Goal: Navigation & Orientation: Find specific page/section

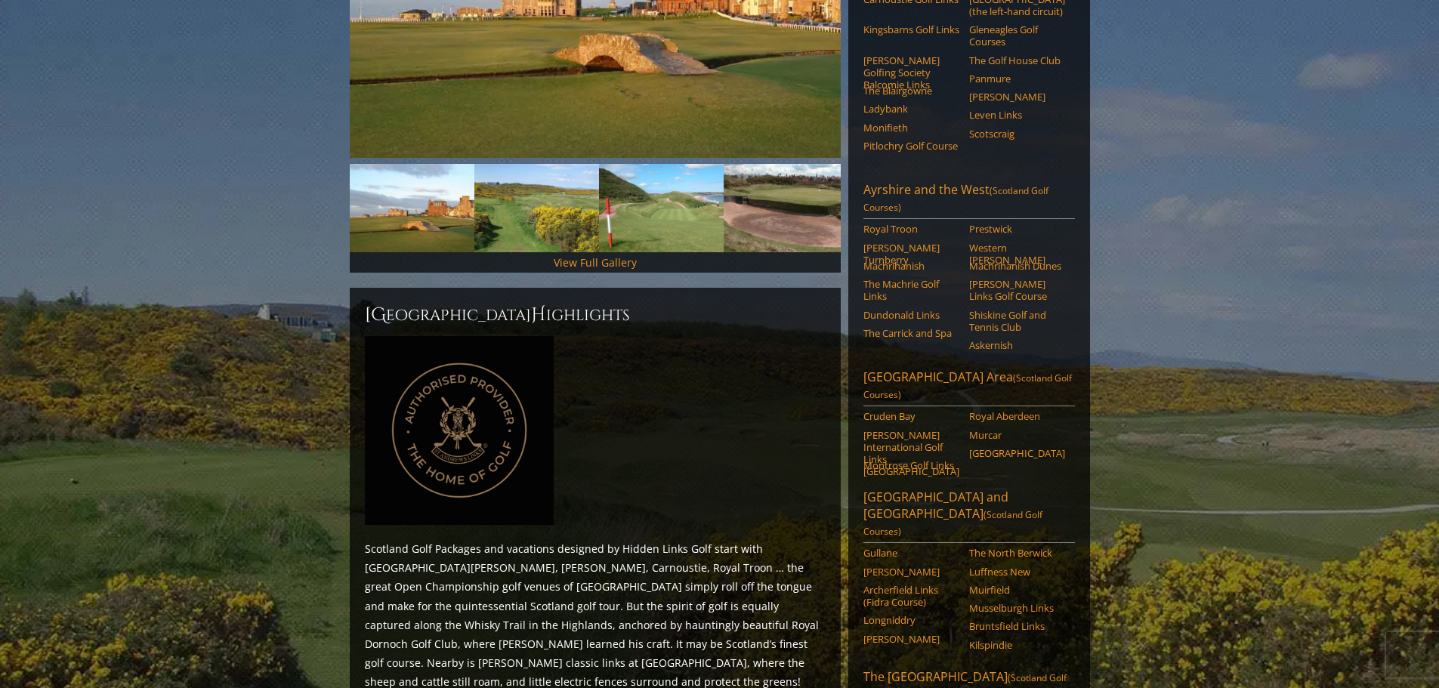
scroll to position [378, 0]
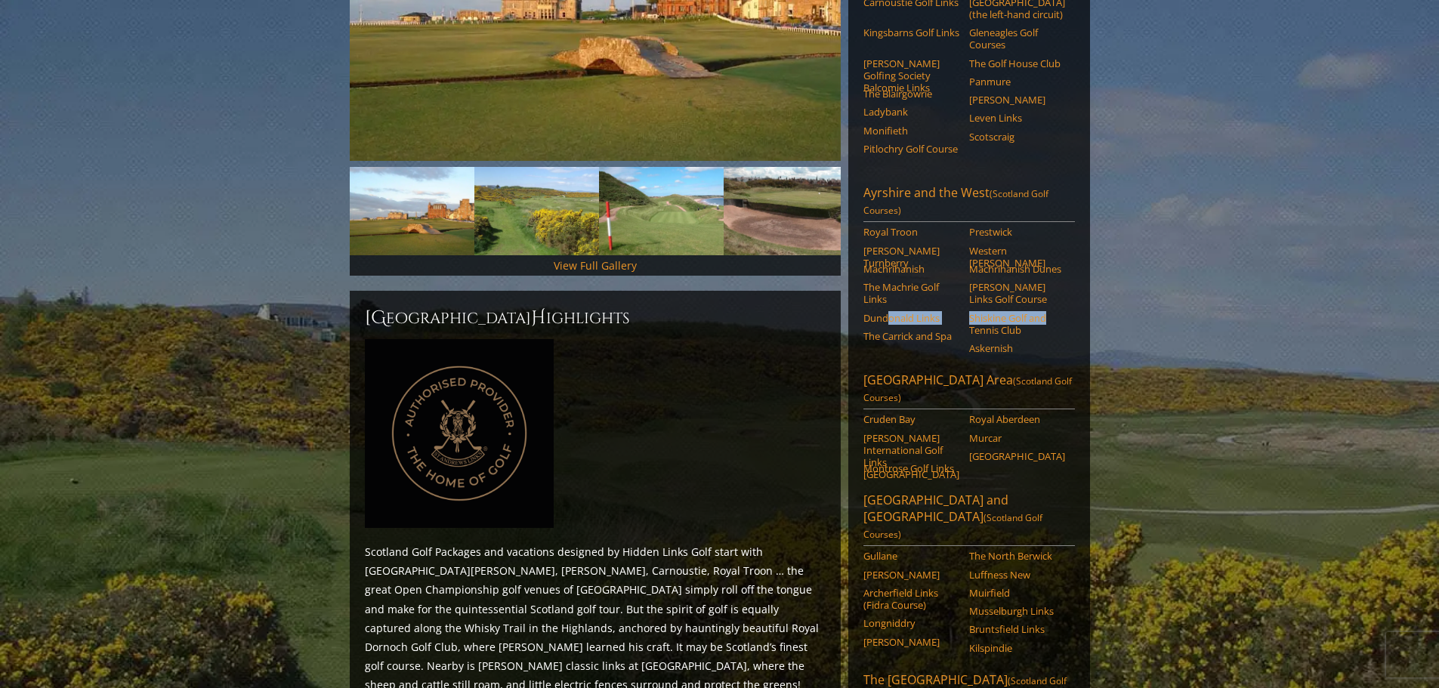
drag, startPoint x: 1229, startPoint y: 295, endPoint x: 354, endPoint y: 424, distance: 883.6
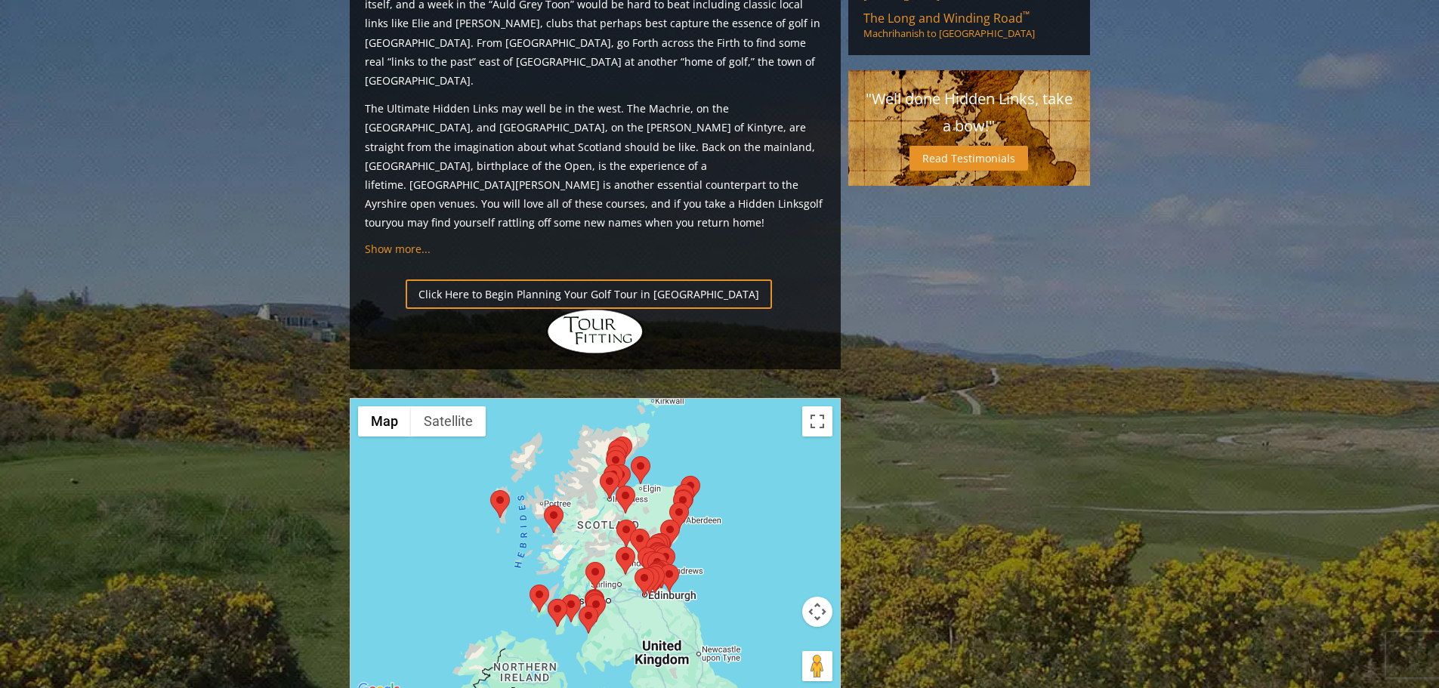
scroll to position [1662, 0]
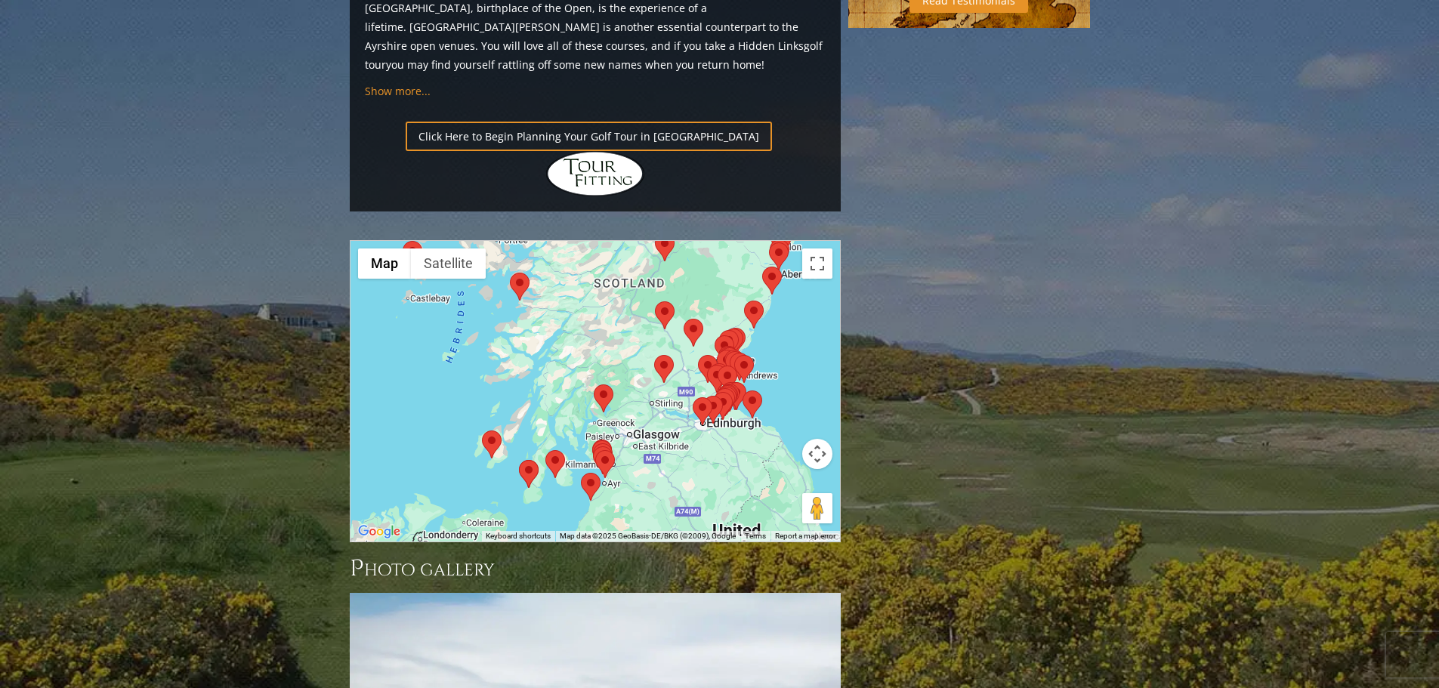
drag, startPoint x: 705, startPoint y: 288, endPoint x: 815, endPoint y: 288, distance: 110.3
click at [815, 288] on div at bounding box center [596, 391] width 490 height 301
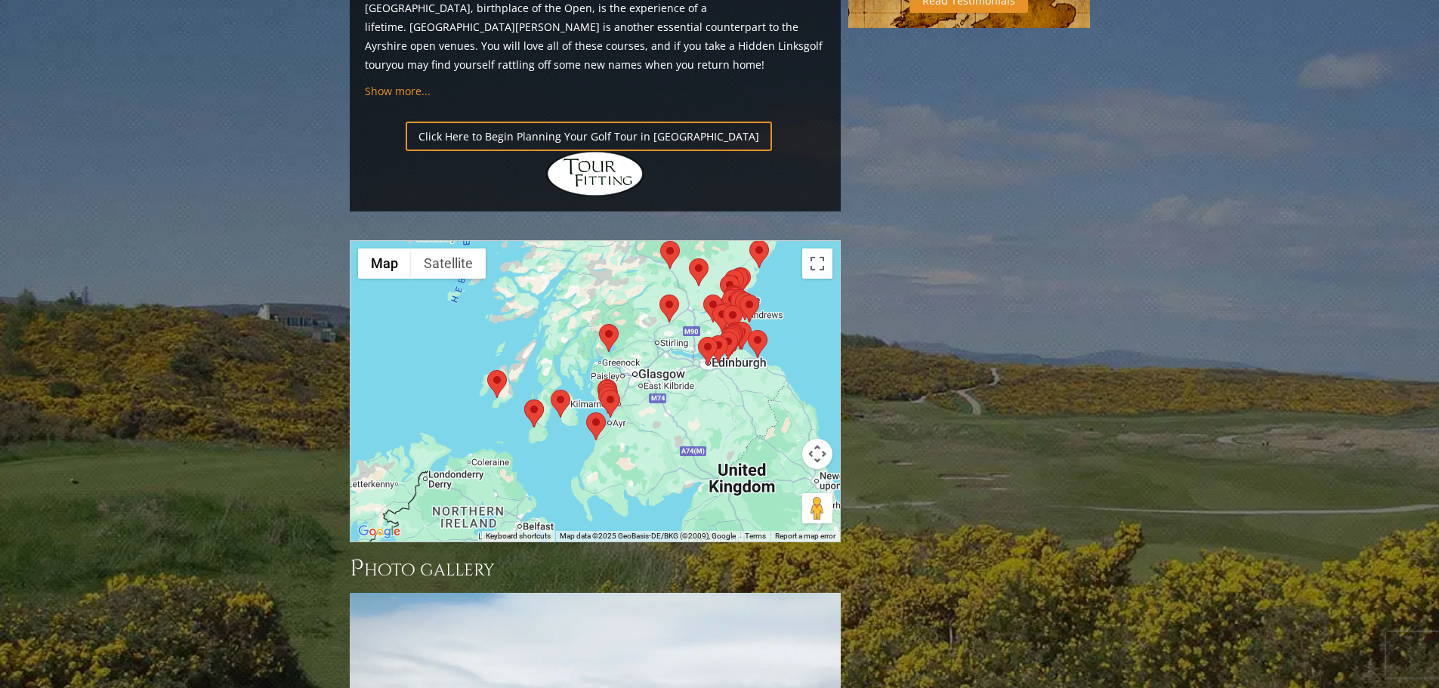
drag, startPoint x: 628, startPoint y: 372, endPoint x: 637, endPoint y: 312, distance: 61.1
click at [637, 312] on div at bounding box center [596, 391] width 490 height 301
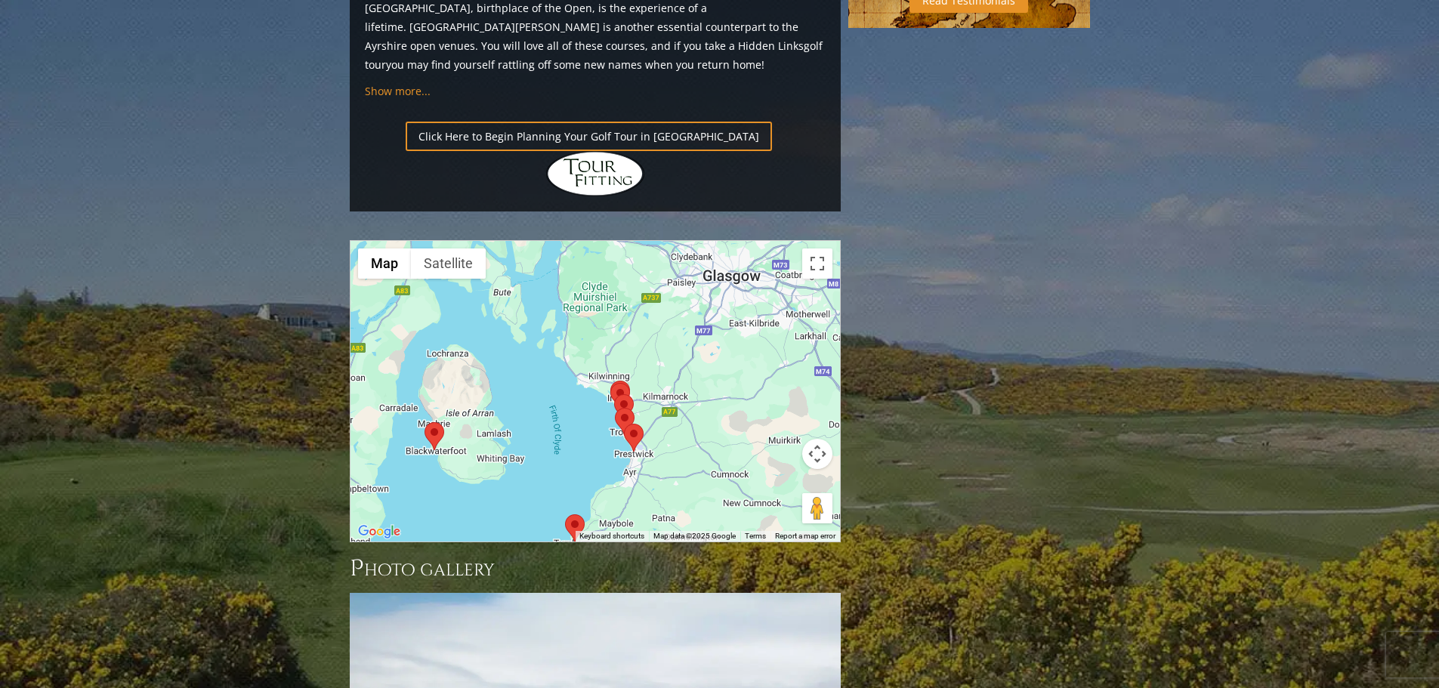
drag, startPoint x: 605, startPoint y: 236, endPoint x: 717, endPoint y: 307, distance: 132.1
click at [717, 307] on div at bounding box center [596, 391] width 490 height 301
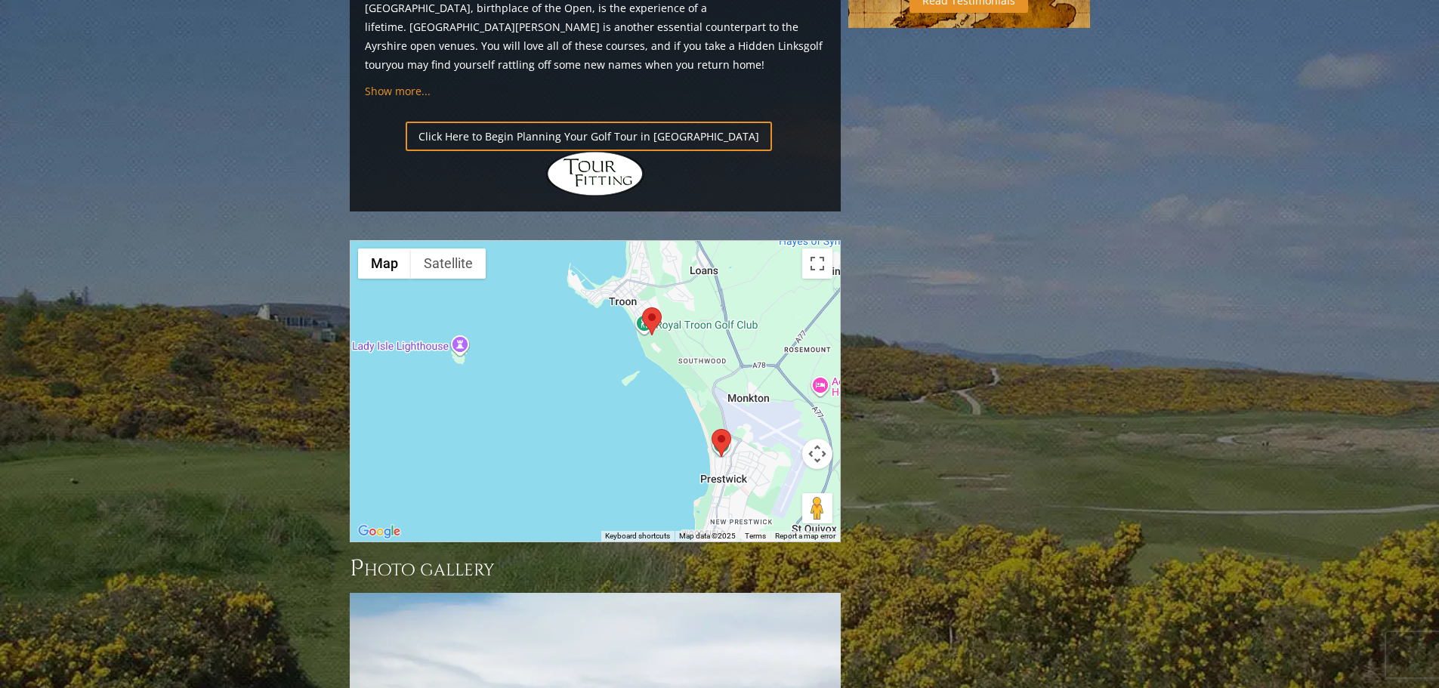
drag, startPoint x: 585, startPoint y: 261, endPoint x: 629, endPoint y: 314, distance: 68.1
click at [629, 314] on div at bounding box center [596, 391] width 490 height 301
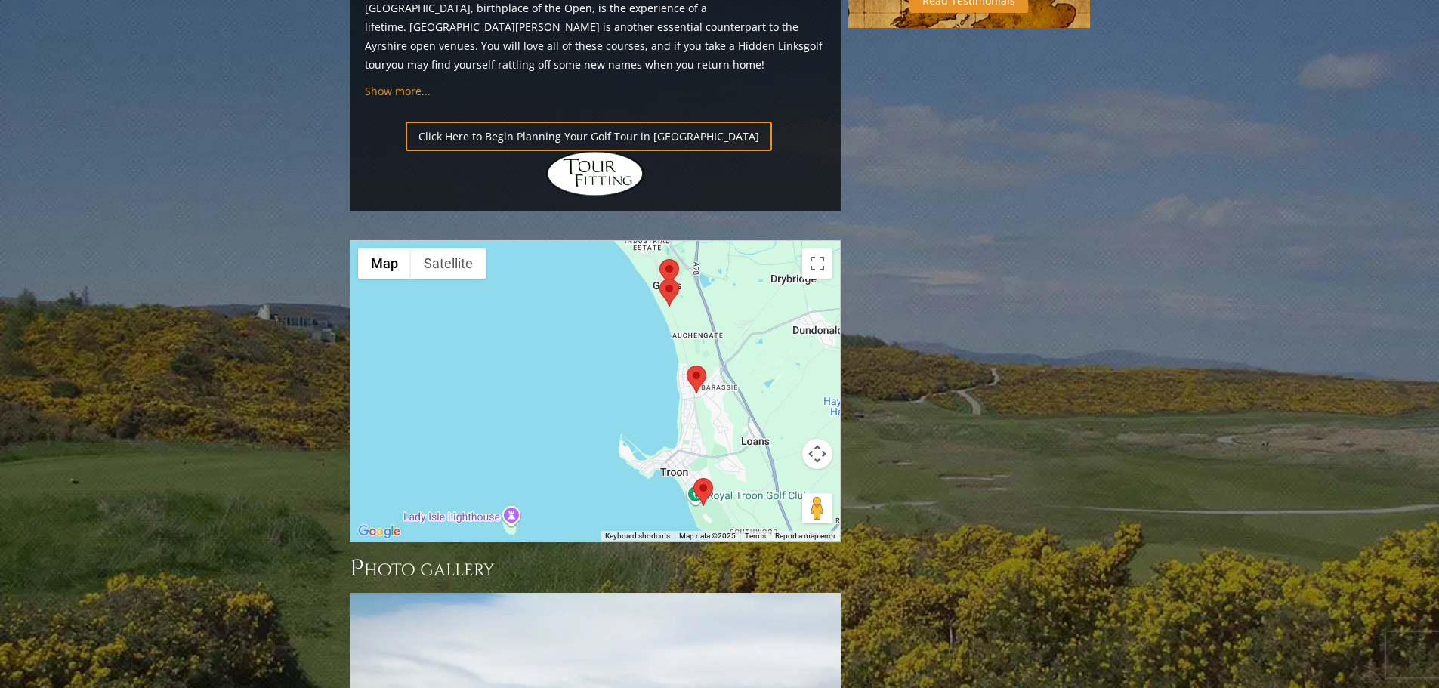
drag, startPoint x: 580, startPoint y: 233, endPoint x: 629, endPoint y: 402, distance: 175.5
click at [627, 407] on div "Use ctrl + scroll to zoom the map Map Terrain Satellite Labels Keyboard shortcu…" at bounding box center [596, 391] width 490 height 301
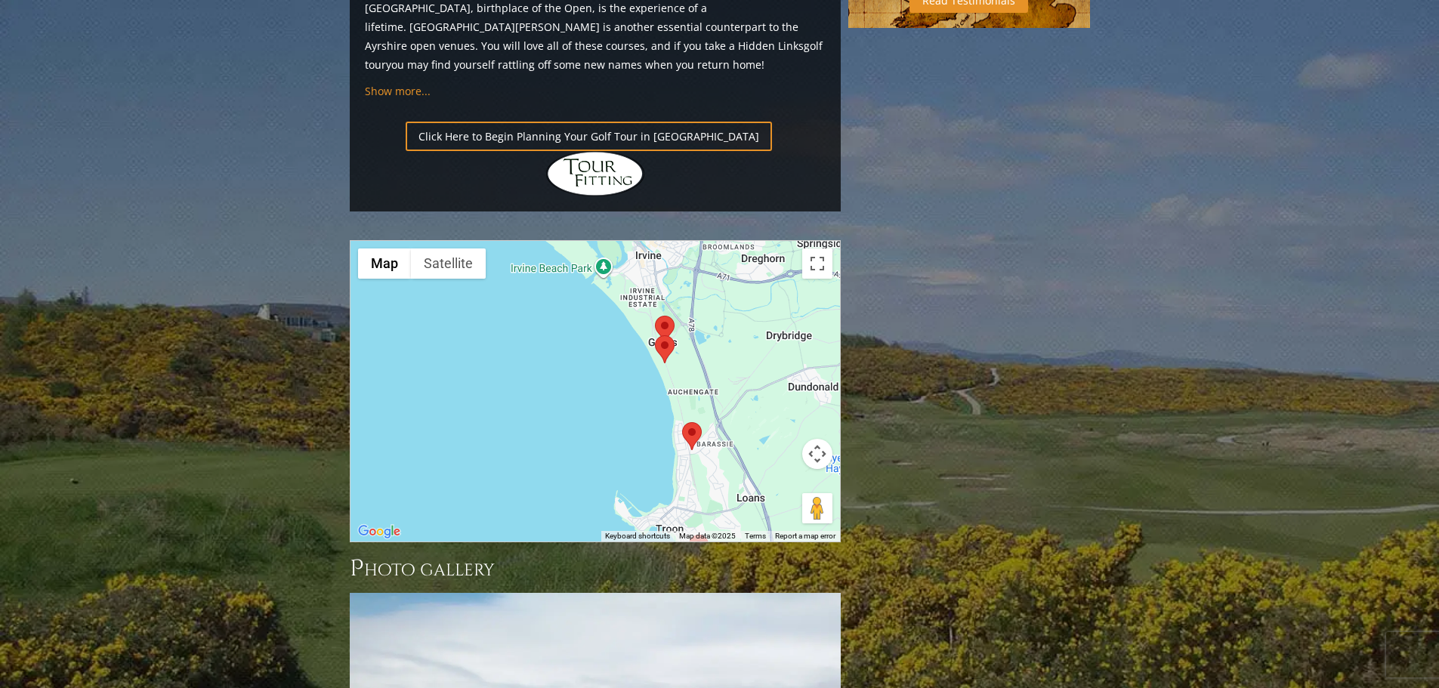
drag, startPoint x: 650, startPoint y: 199, endPoint x: 644, endPoint y: 256, distance: 57.7
click at [644, 256] on div at bounding box center [596, 391] width 490 height 301
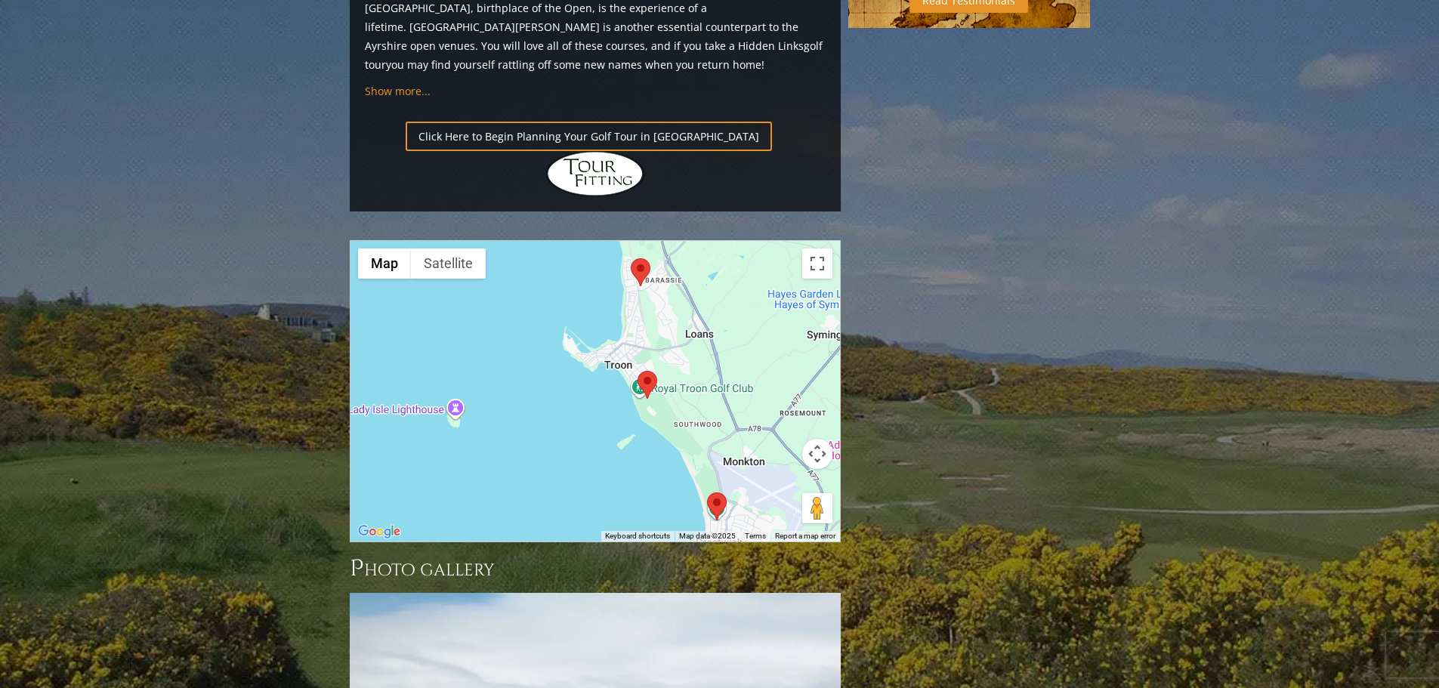
drag, startPoint x: 663, startPoint y: 321, endPoint x: 610, endPoint y: 154, distance: 175.2
click at [610, 241] on div at bounding box center [596, 391] width 490 height 301
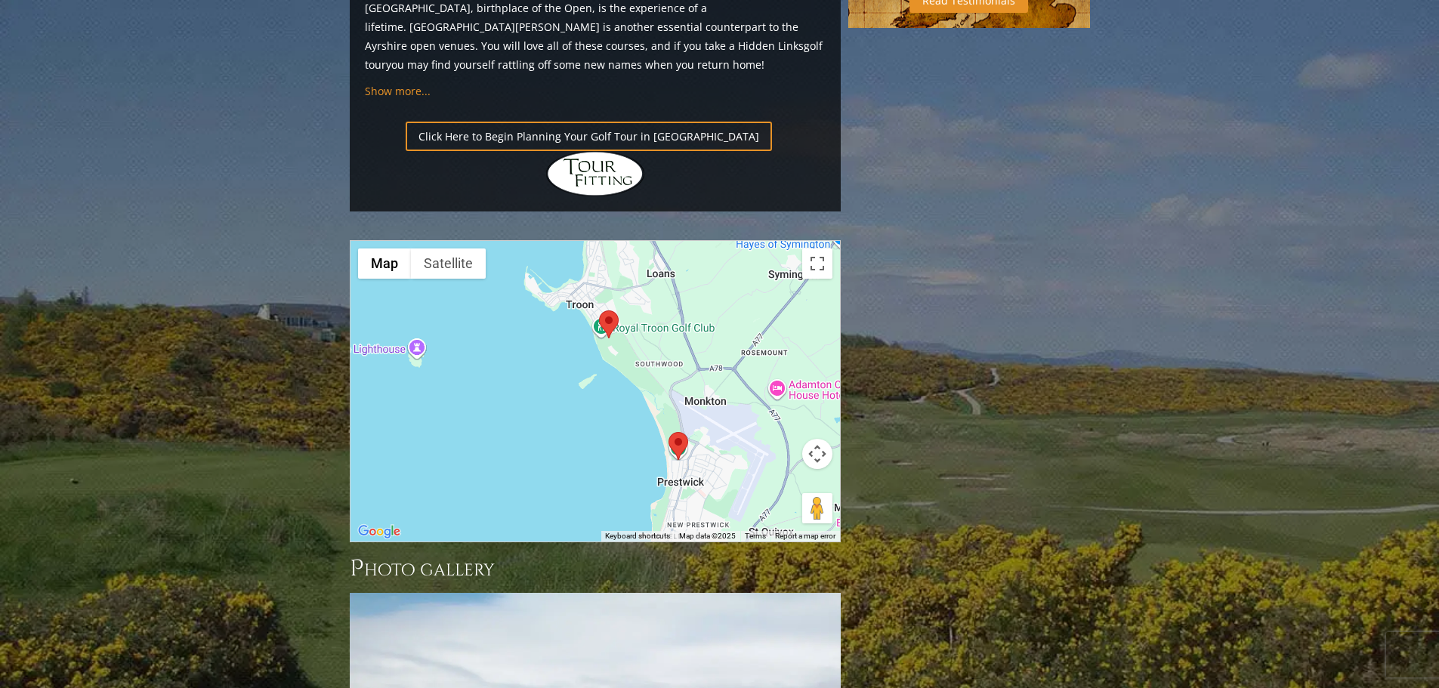
drag, startPoint x: 677, startPoint y: 382, endPoint x: 639, endPoint y: 320, distance: 71.9
click at [639, 320] on div at bounding box center [596, 391] width 490 height 301
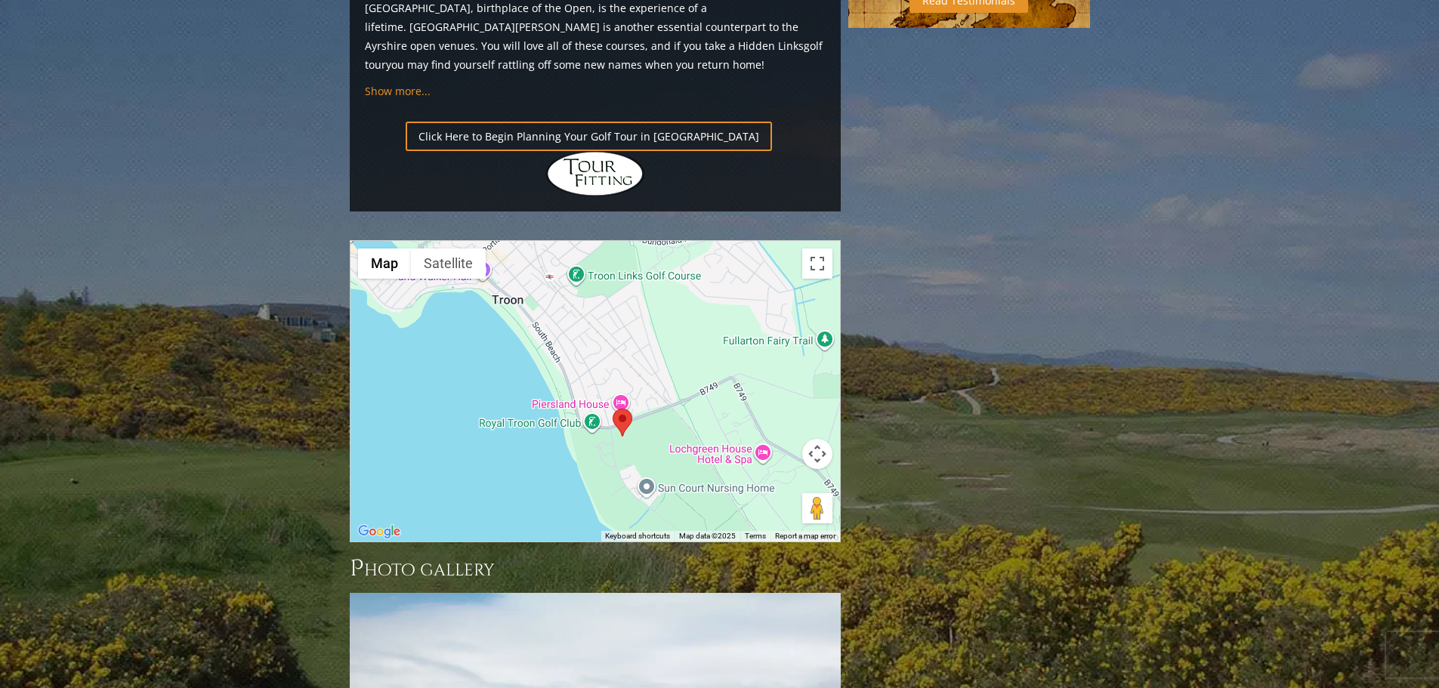
drag, startPoint x: 601, startPoint y: 208, endPoint x: 710, endPoint y: 425, distance: 242.9
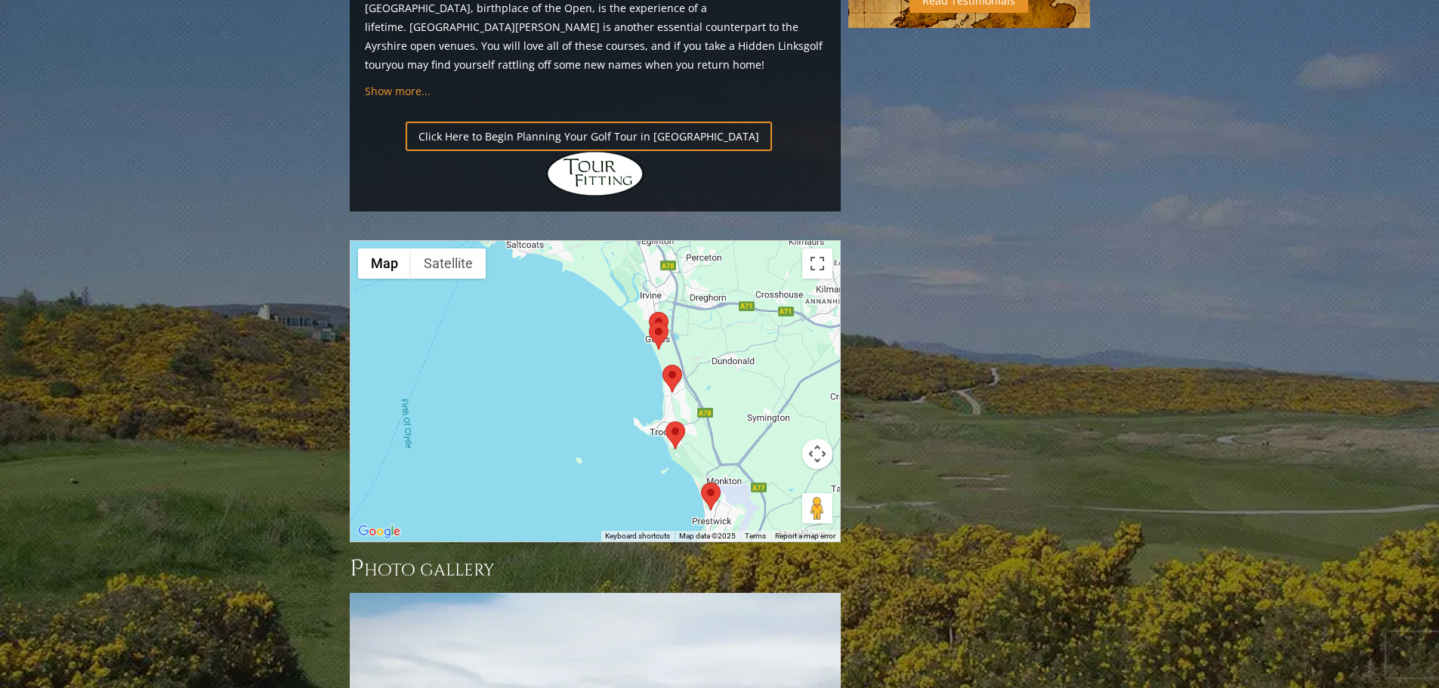
drag, startPoint x: 691, startPoint y: 137, endPoint x: 697, endPoint y: 212, distance: 75.8
click at [697, 241] on div at bounding box center [596, 391] width 490 height 301
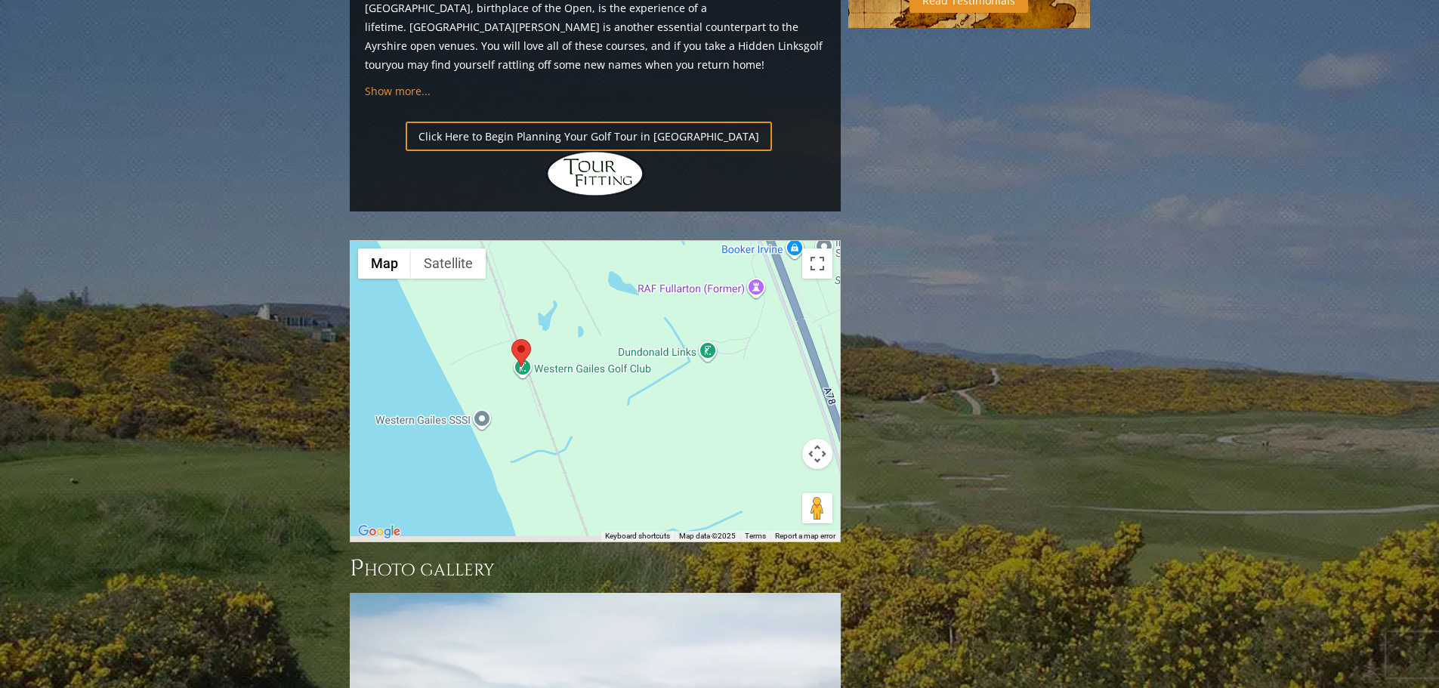
drag, startPoint x: 607, startPoint y: 209, endPoint x: 604, endPoint y: 164, distance: 44.7
click at [614, 241] on div at bounding box center [596, 391] width 490 height 301
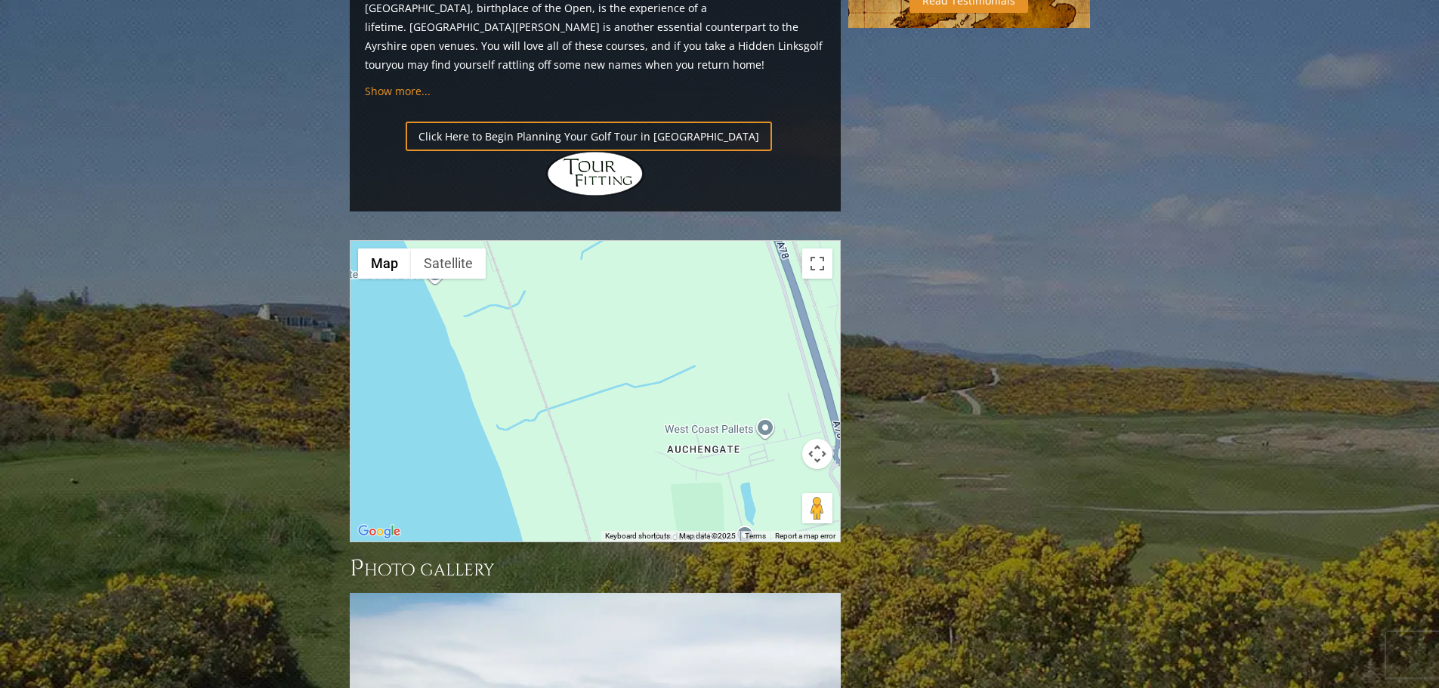
drag, startPoint x: 624, startPoint y: 233, endPoint x: 577, endPoint y: 178, distance: 72.4
click at [581, 241] on div at bounding box center [596, 391] width 490 height 301
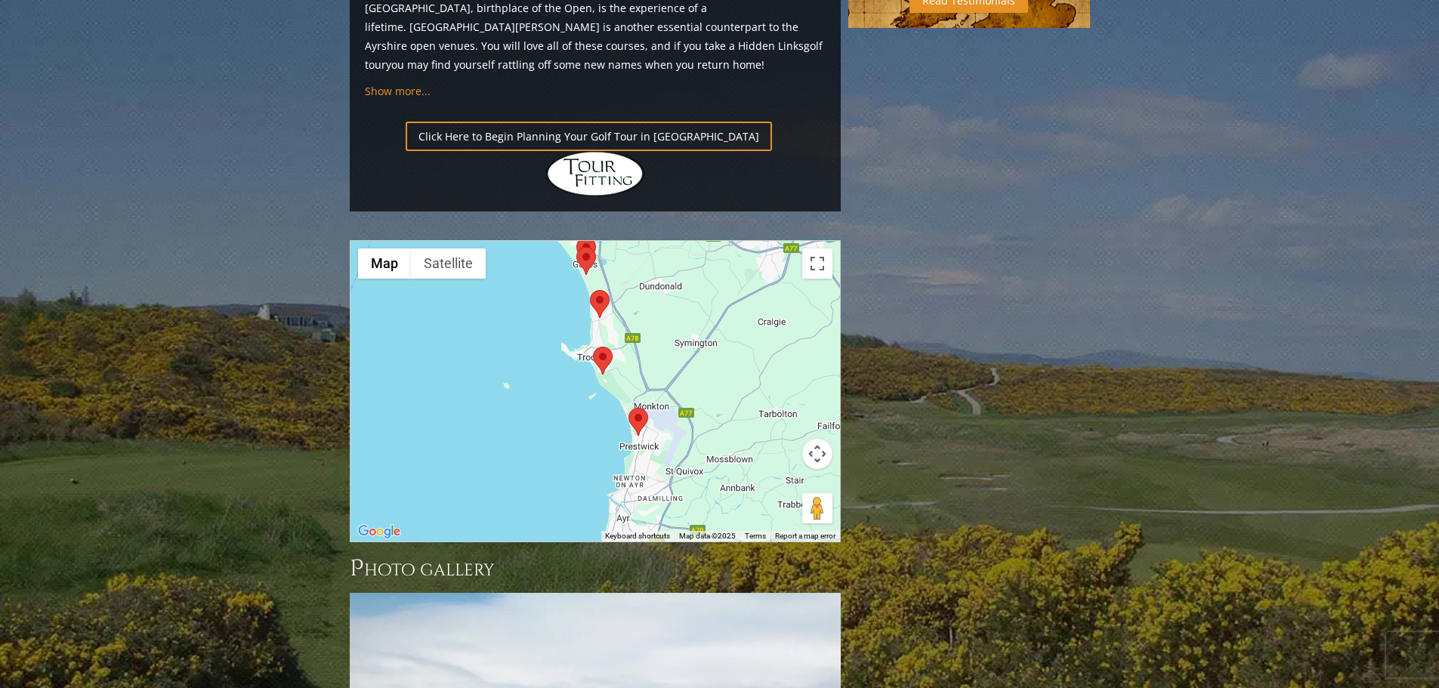
drag, startPoint x: 635, startPoint y: 342, endPoint x: 635, endPoint y: 246, distance: 95.2
click at [635, 246] on div at bounding box center [596, 391] width 490 height 301
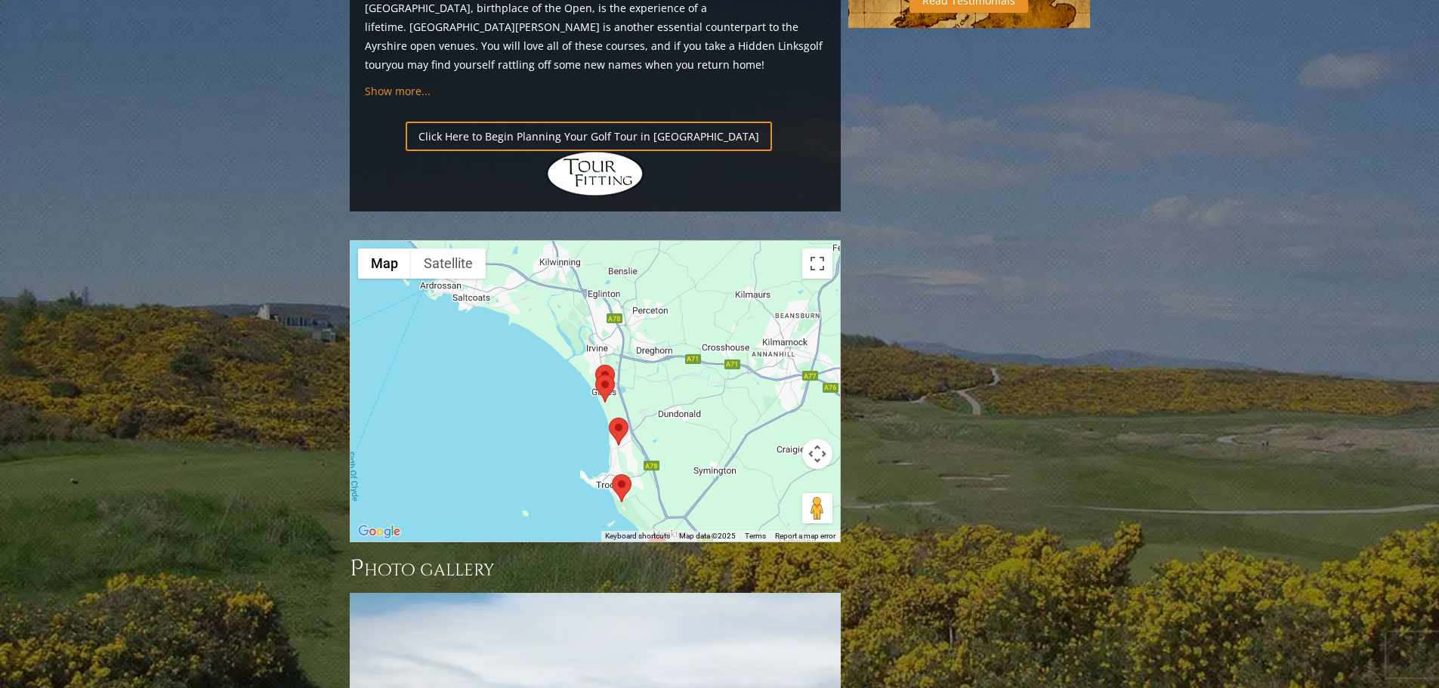
drag, startPoint x: 669, startPoint y: 184, endPoint x: 664, endPoint y: 291, distance: 106.6
click at [689, 328] on div at bounding box center [596, 391] width 490 height 301
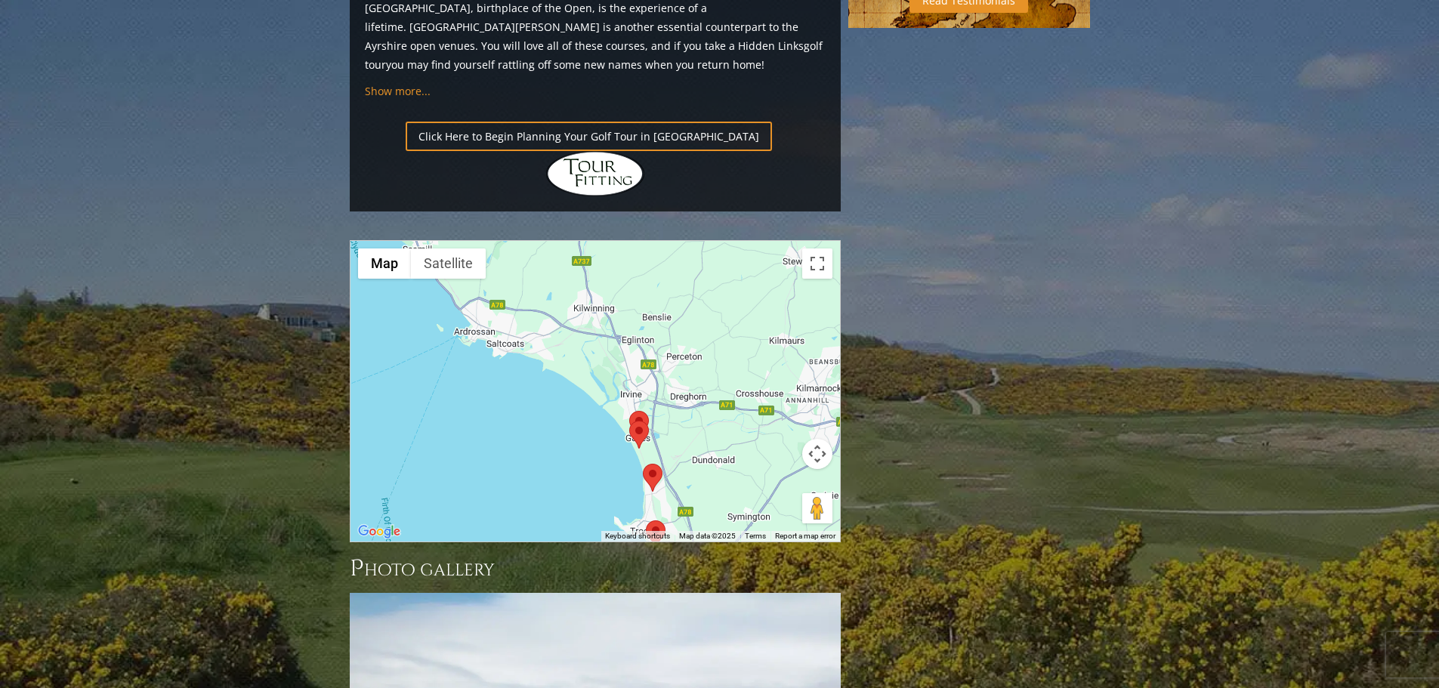
drag, startPoint x: 663, startPoint y: 223, endPoint x: 697, endPoint y: 261, distance: 50.8
click at [697, 261] on div at bounding box center [596, 391] width 490 height 301
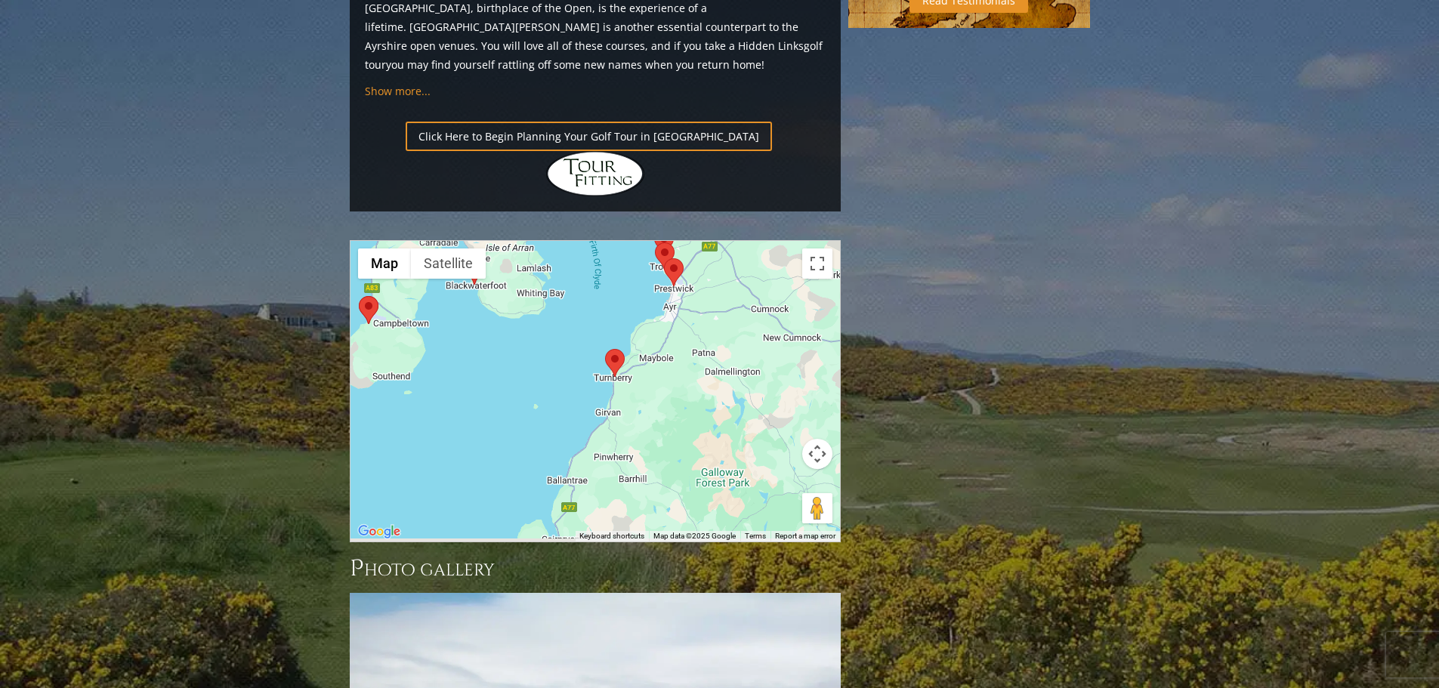
drag, startPoint x: 671, startPoint y: 370, endPoint x: 651, endPoint y: 209, distance: 162.9
click at [651, 241] on div at bounding box center [596, 391] width 490 height 301
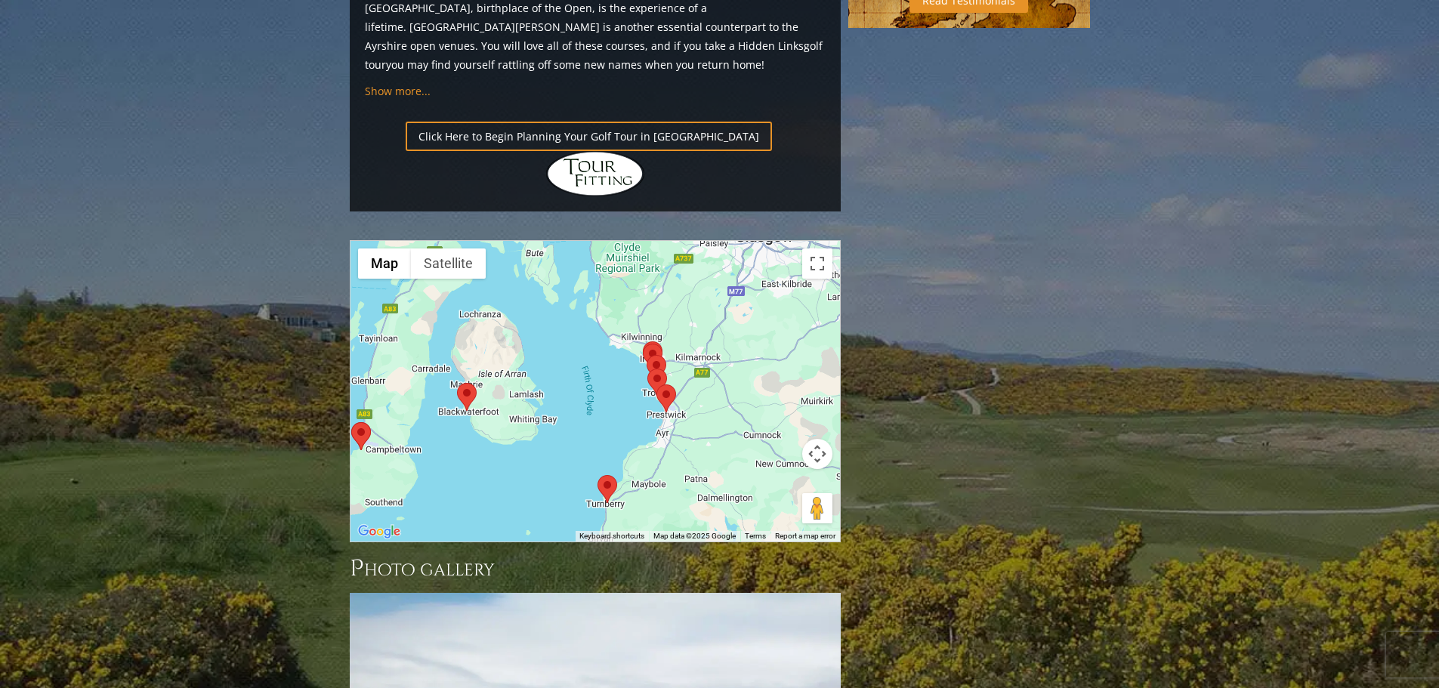
drag, startPoint x: 678, startPoint y: 232, endPoint x: 674, endPoint y: 382, distance: 149.7
click at [674, 382] on div at bounding box center [596, 391] width 490 height 301
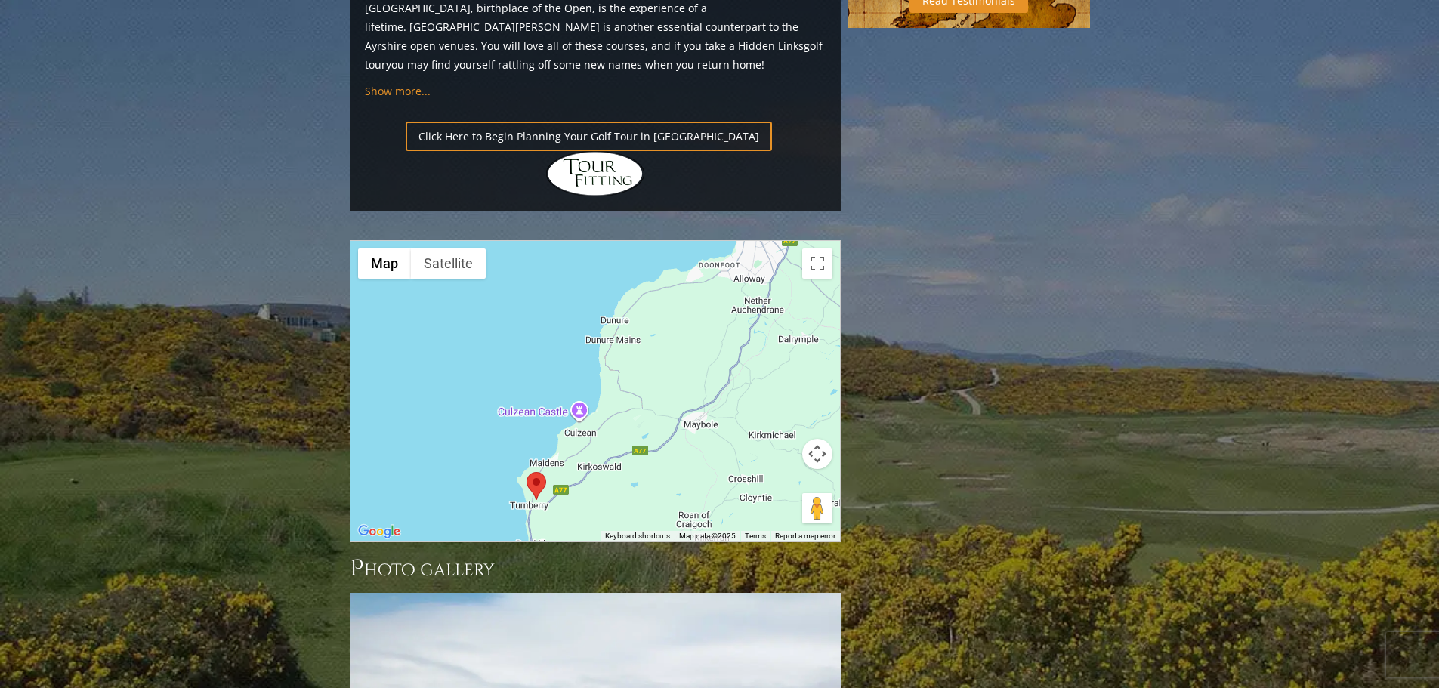
drag, startPoint x: 648, startPoint y: 377, endPoint x: 641, endPoint y: 243, distance: 134.7
click at [641, 243] on div at bounding box center [596, 391] width 490 height 301
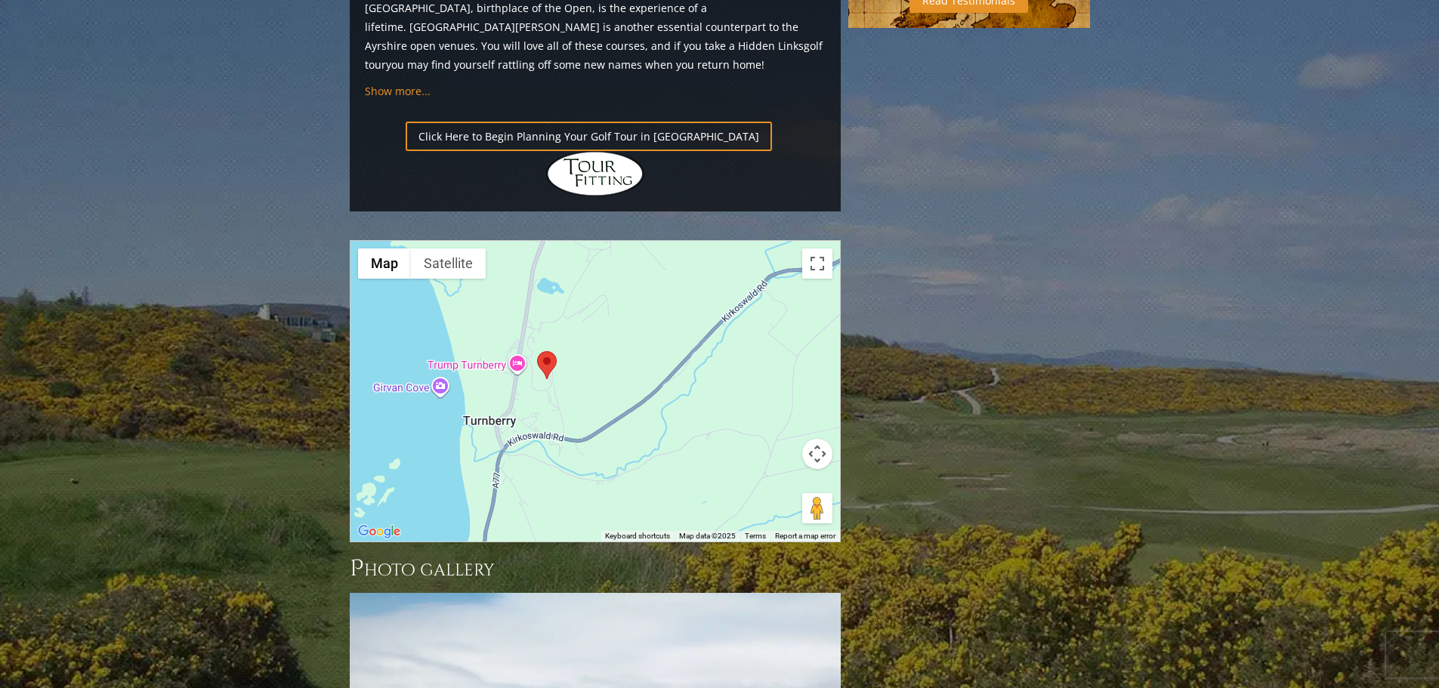
drag, startPoint x: 518, startPoint y: 307, endPoint x: 627, endPoint y: 286, distance: 110.8
click at [627, 286] on div at bounding box center [596, 391] width 490 height 301
click at [636, 241] on div at bounding box center [596, 391] width 490 height 301
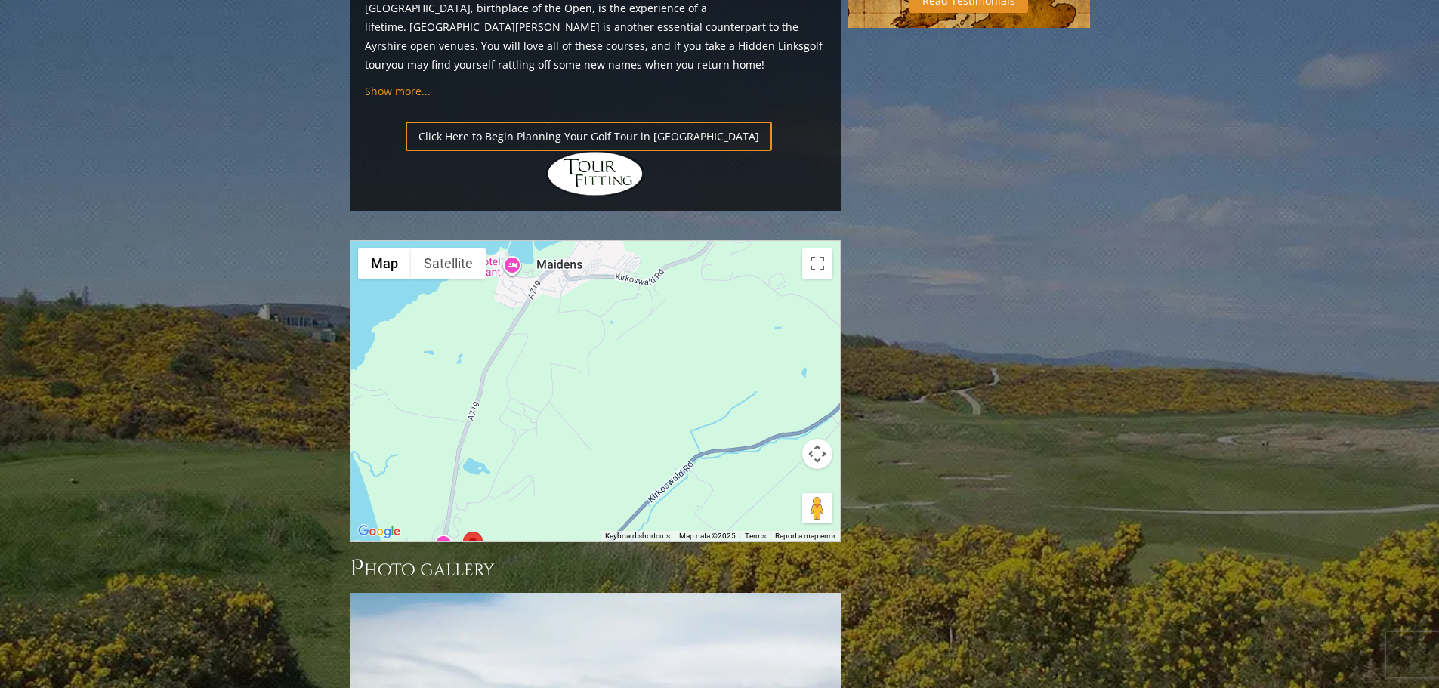
drag, startPoint x: 636, startPoint y: 188, endPoint x: 552, endPoint y: 391, distance: 219.9
click at [552, 391] on div at bounding box center [596, 391] width 490 height 301
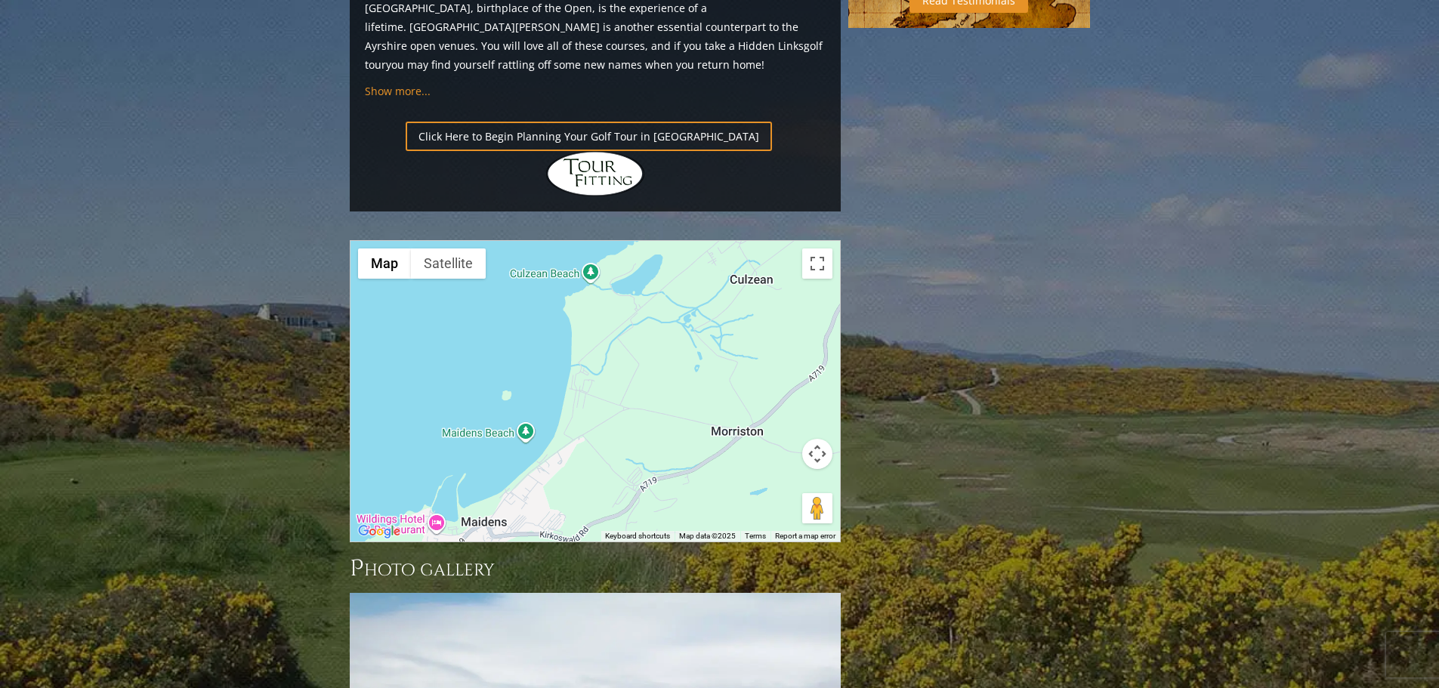
drag, startPoint x: 645, startPoint y: 185, endPoint x: 588, endPoint y: 407, distance: 229.4
click at [588, 407] on div at bounding box center [596, 391] width 490 height 301
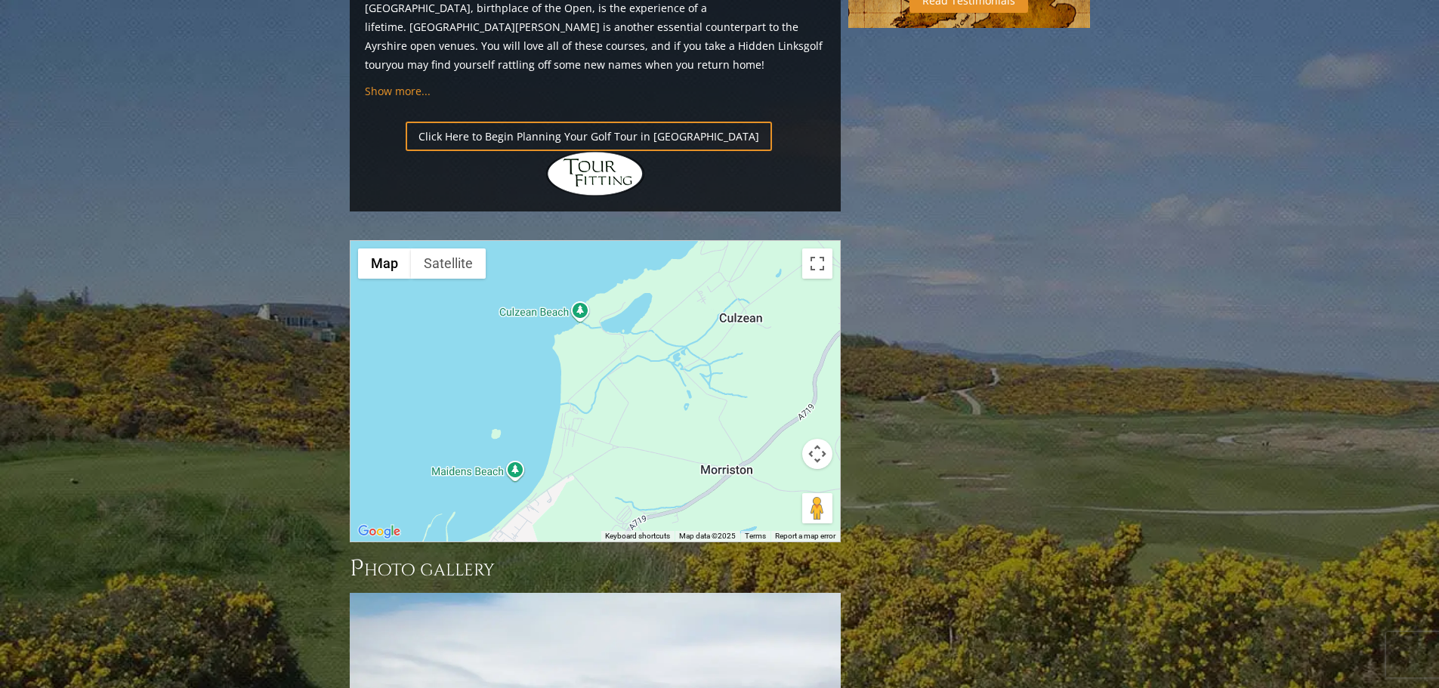
drag, startPoint x: 614, startPoint y: 209, endPoint x: 567, endPoint y: 396, distance: 192.4
click at [567, 399] on div at bounding box center [596, 391] width 490 height 301
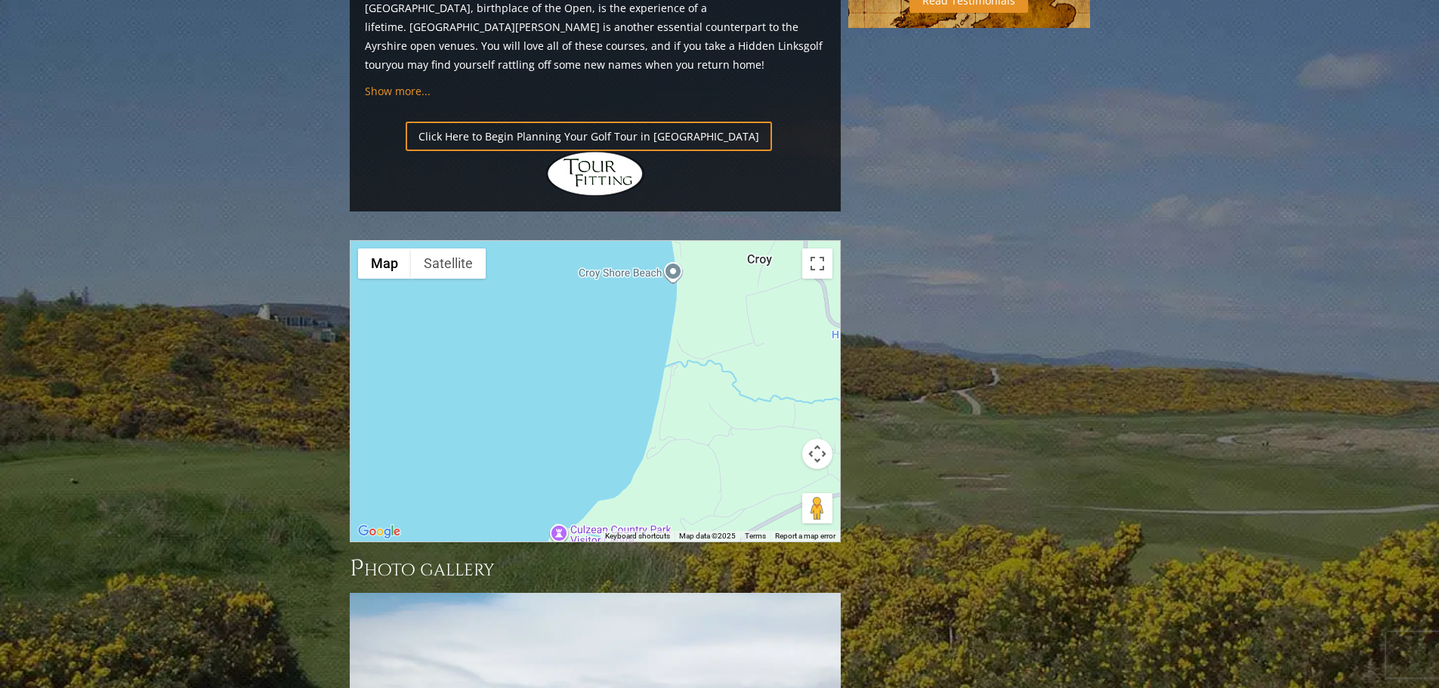
drag, startPoint x: 736, startPoint y: 344, endPoint x: 586, endPoint y: 405, distance: 162.3
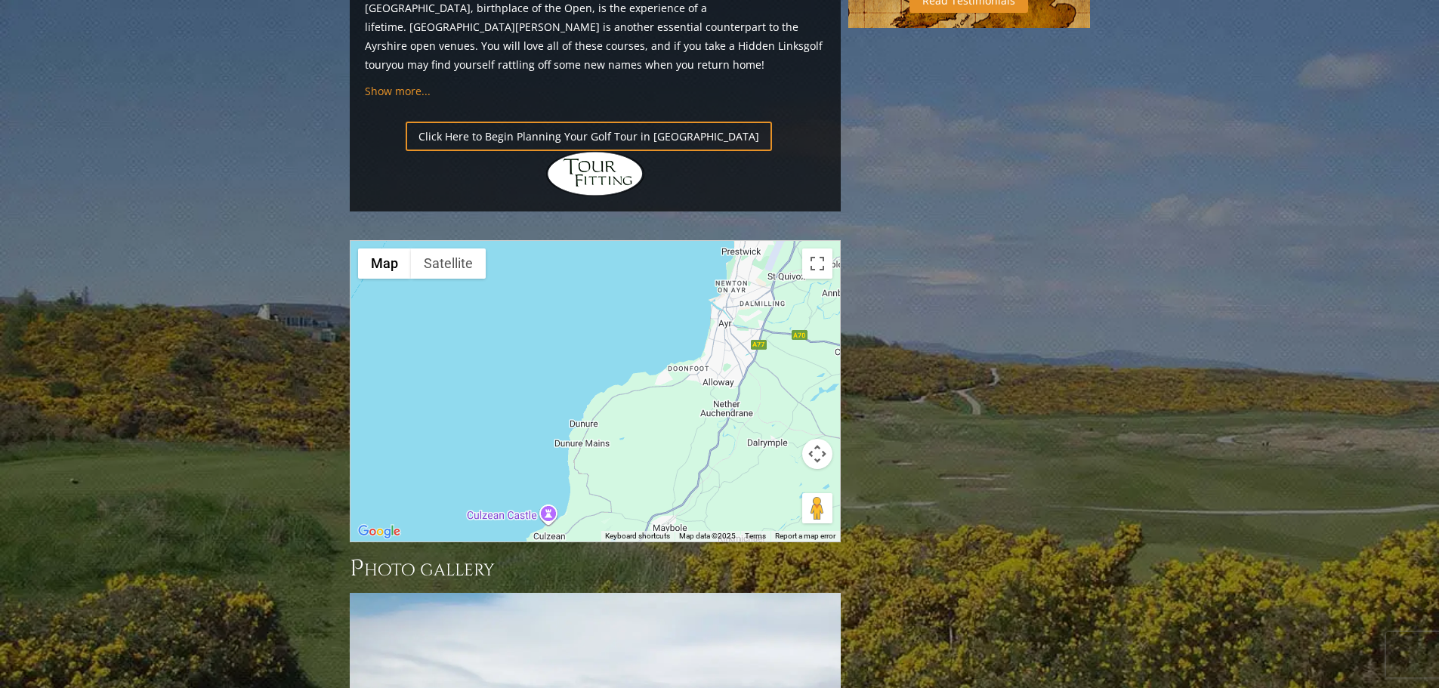
drag, startPoint x: 676, startPoint y: 207, endPoint x: 622, endPoint y: 329, distance: 133.9
click at [622, 329] on div at bounding box center [596, 391] width 490 height 301
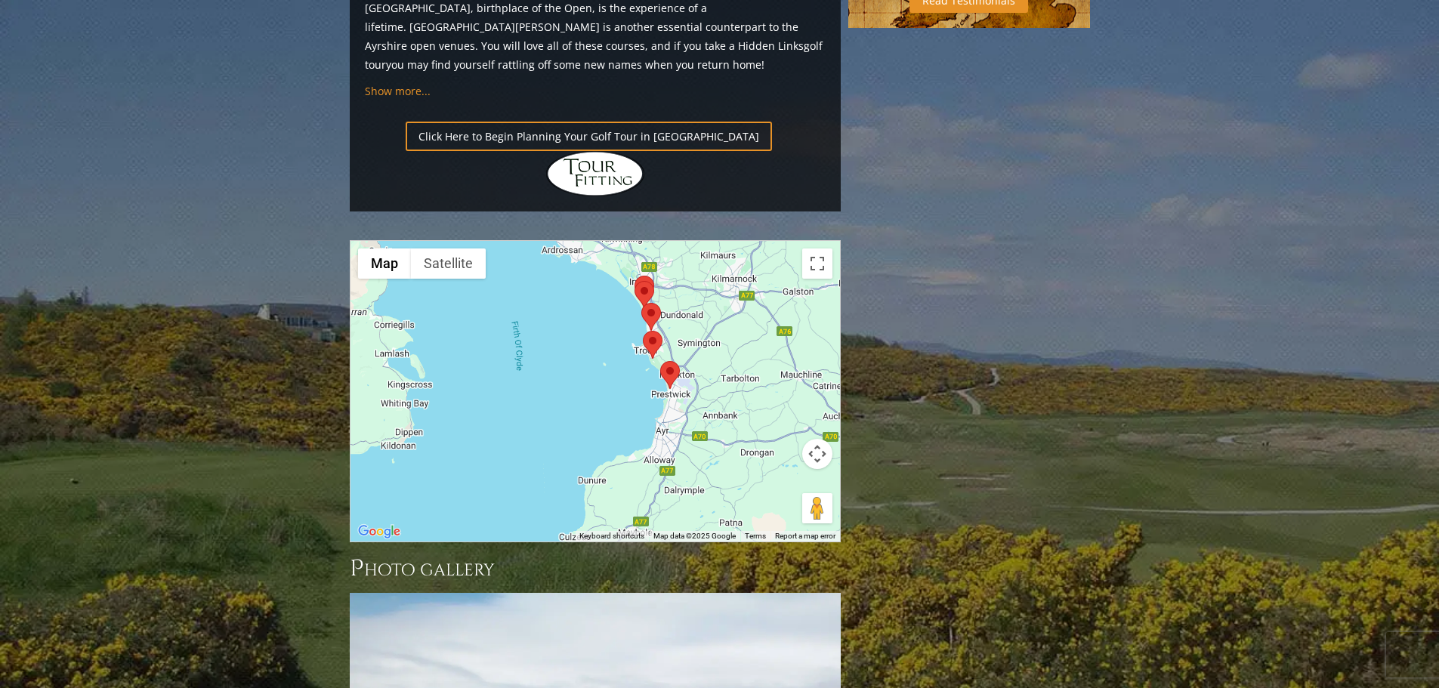
drag, startPoint x: 692, startPoint y: 215, endPoint x: 684, endPoint y: 256, distance: 41.6
click at [684, 256] on div at bounding box center [596, 391] width 490 height 301
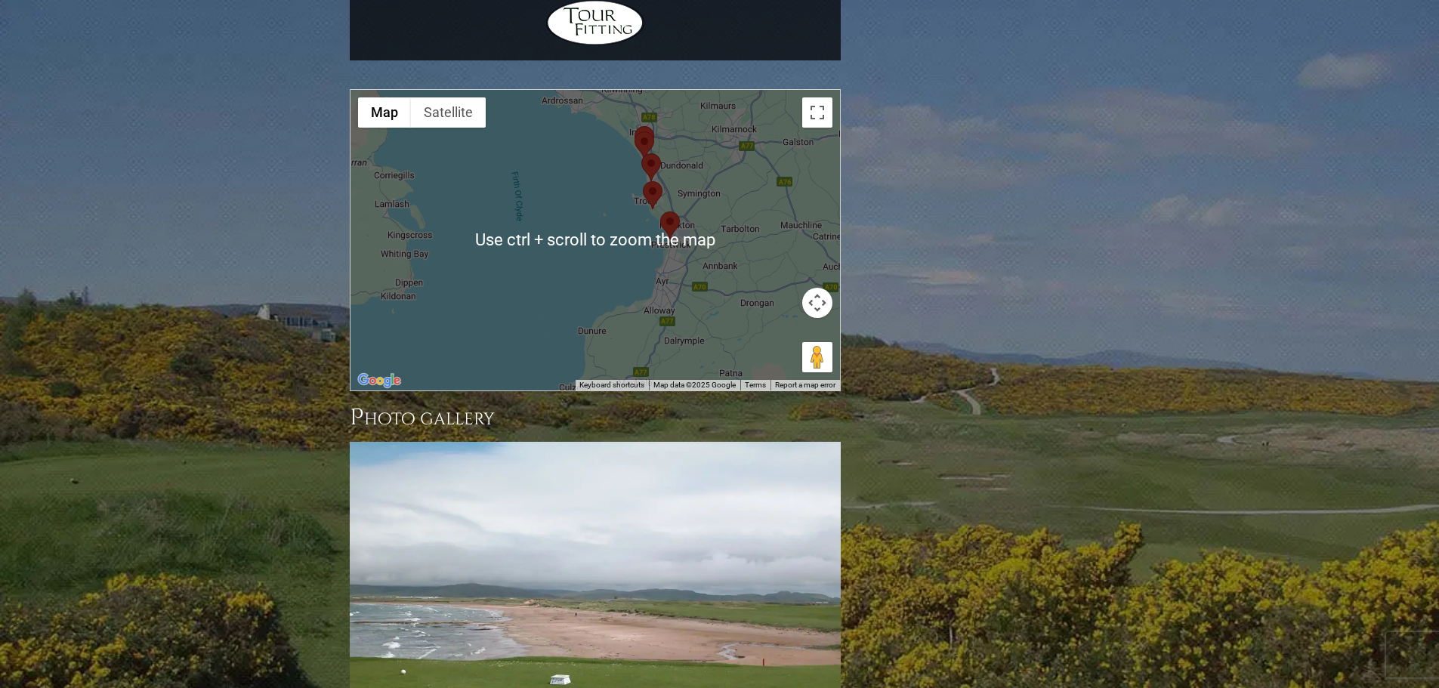
scroll to position [1738, 0]
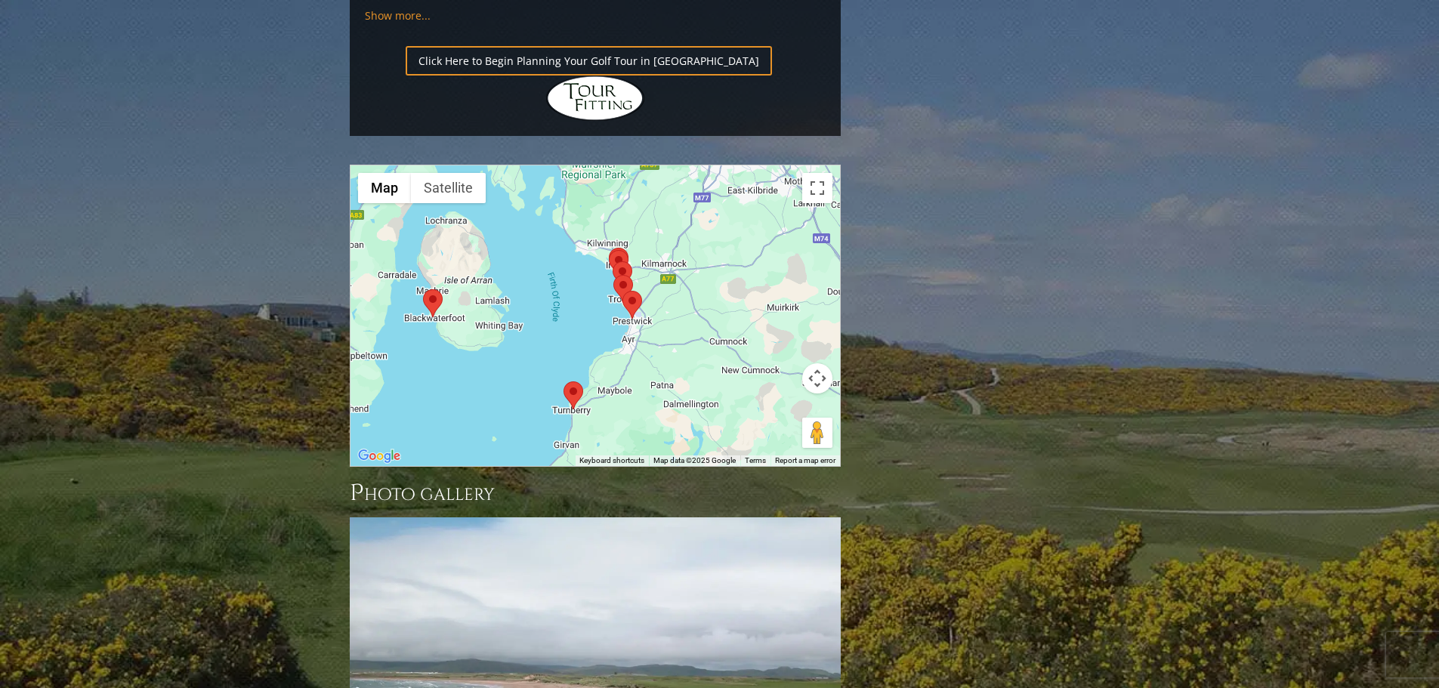
drag, startPoint x: 734, startPoint y: 259, endPoint x: 614, endPoint y: 231, distance: 123.3
click at [614, 231] on div at bounding box center [596, 315] width 490 height 301
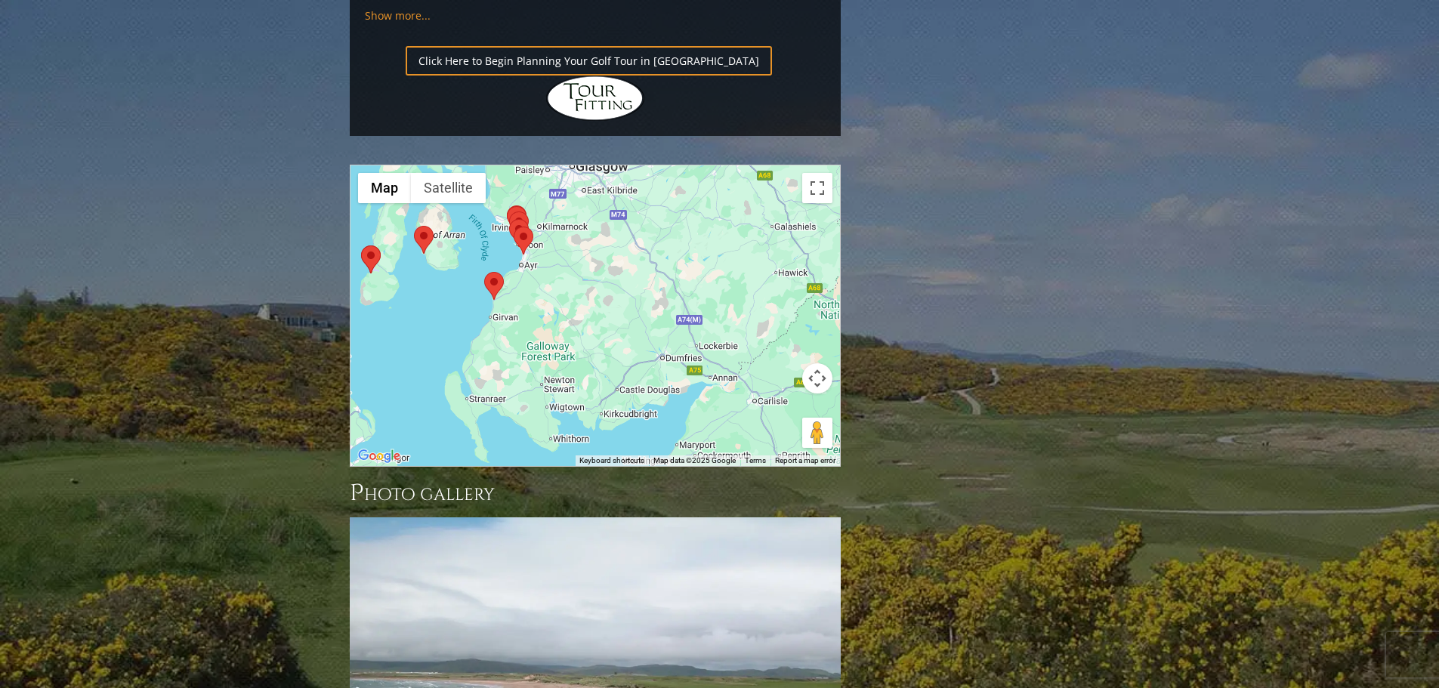
drag, startPoint x: 635, startPoint y: 274, endPoint x: 582, endPoint y: 194, distance: 96.0
click at [582, 194] on div at bounding box center [596, 315] width 490 height 301
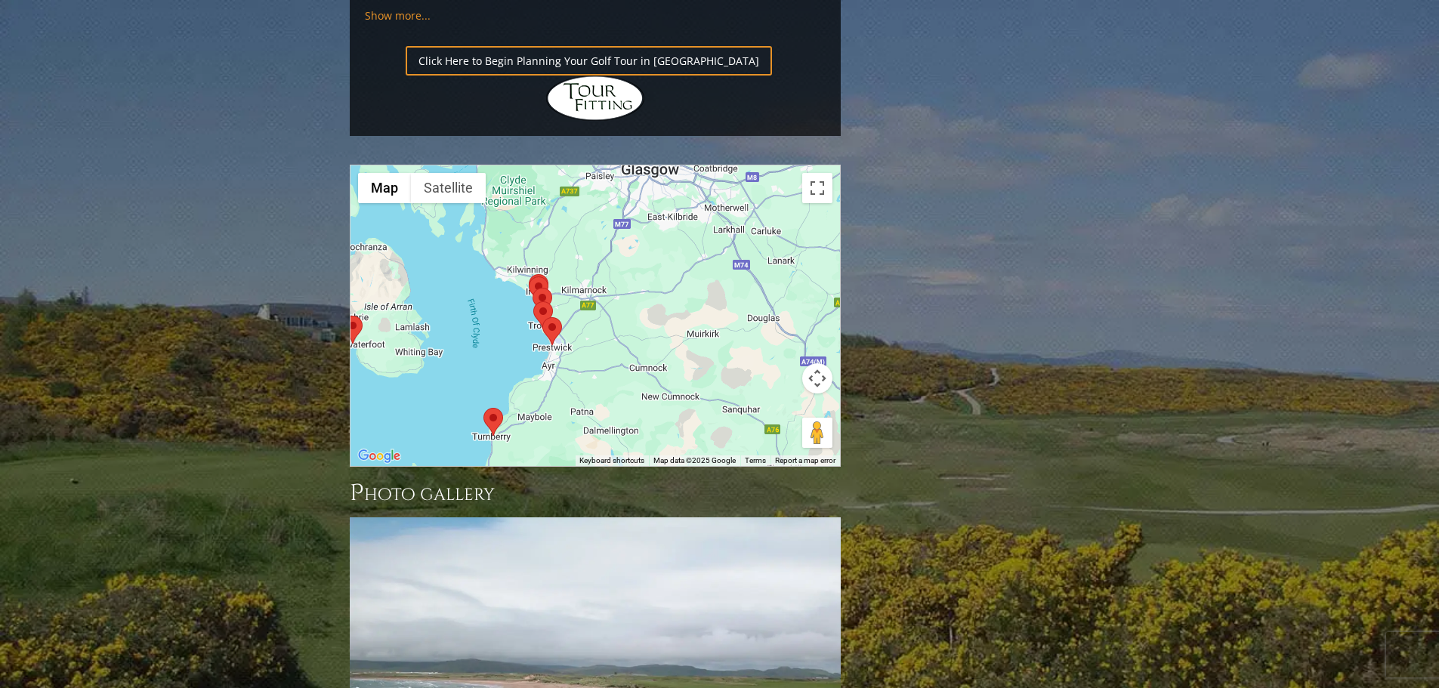
drag, startPoint x: 520, startPoint y: 136, endPoint x: 759, endPoint y: 283, distance: 280.2
click at [759, 283] on div at bounding box center [596, 315] width 490 height 301
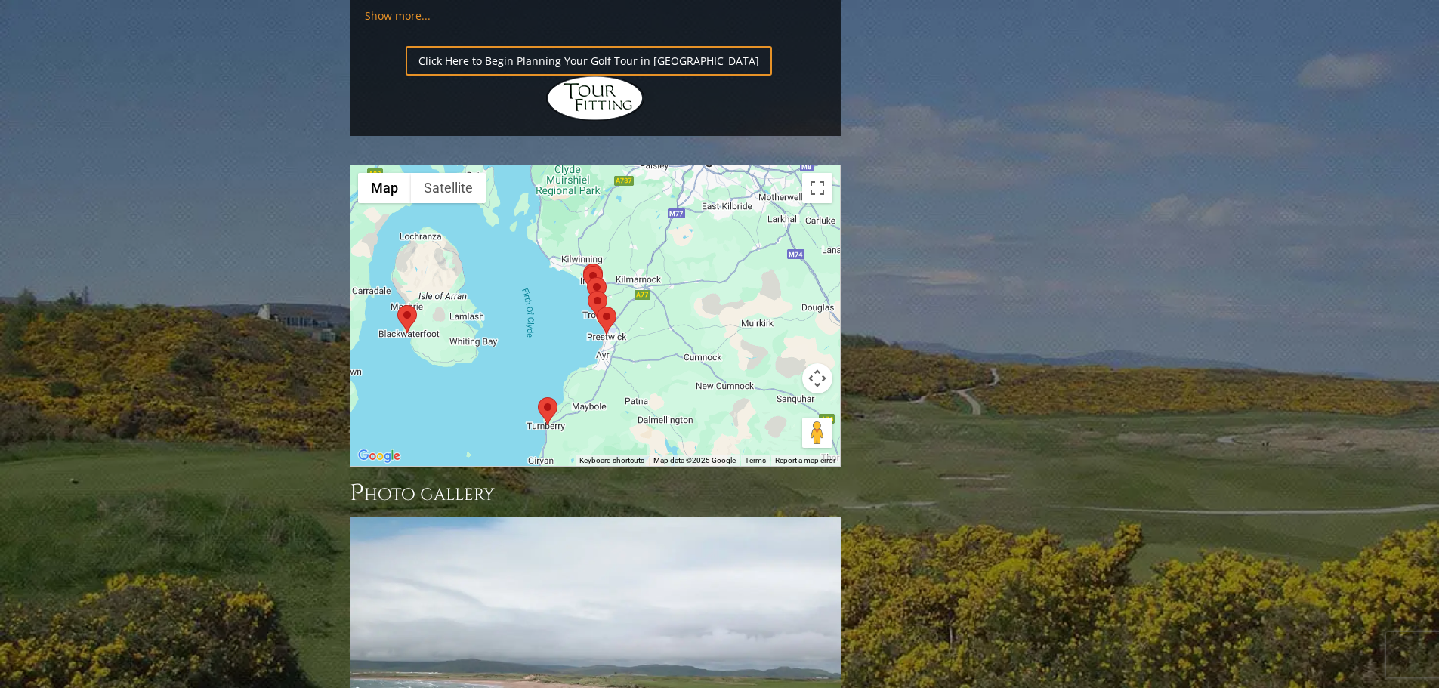
drag, startPoint x: 654, startPoint y: 227, endPoint x: 712, endPoint y: 217, distance: 59.1
click at [712, 217] on div at bounding box center [596, 315] width 490 height 301
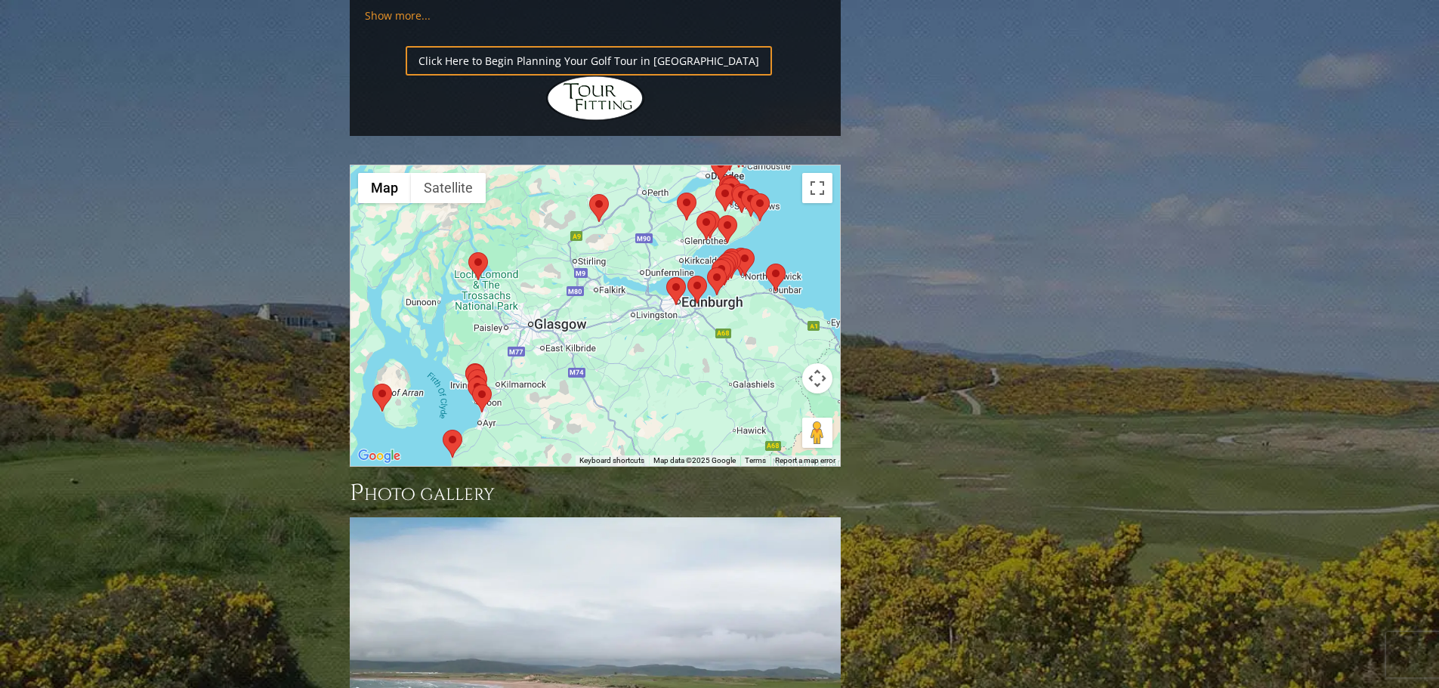
drag, startPoint x: 728, startPoint y: 171, endPoint x: 542, endPoint y: 240, distance: 198.2
click at [542, 240] on div at bounding box center [596, 315] width 490 height 301
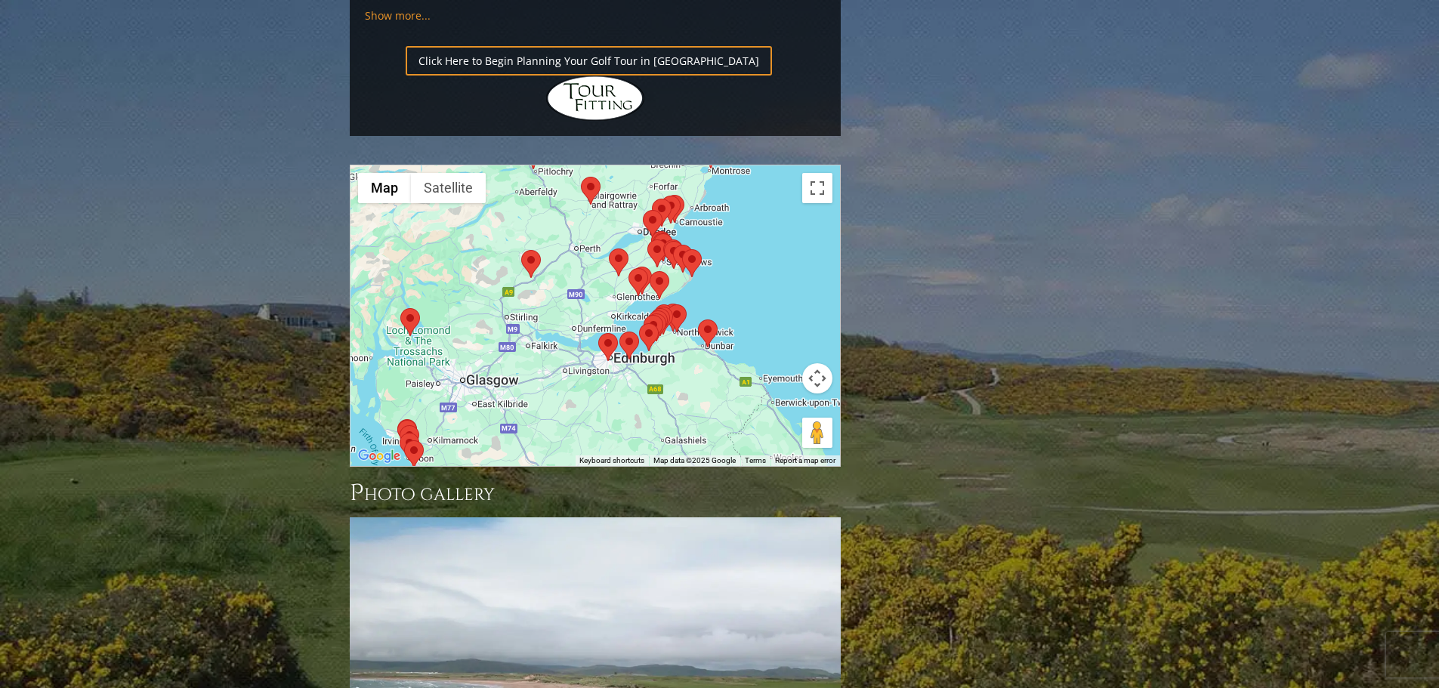
drag, startPoint x: 742, startPoint y: 245, endPoint x: 680, endPoint y: 297, distance: 81.0
click at [678, 300] on div at bounding box center [596, 315] width 490 height 301
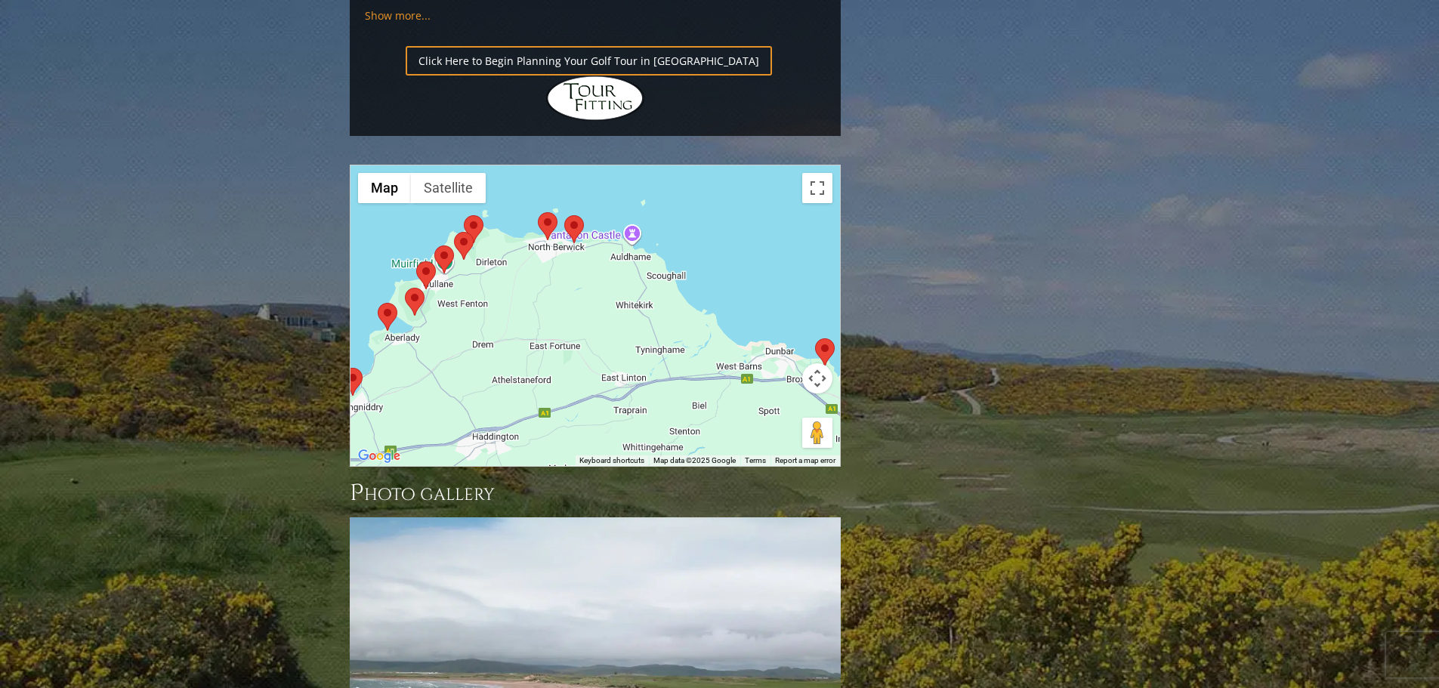
drag, startPoint x: 654, startPoint y: 162, endPoint x: 495, endPoint y: 327, distance: 229.2
click at [495, 327] on div at bounding box center [596, 315] width 490 height 301
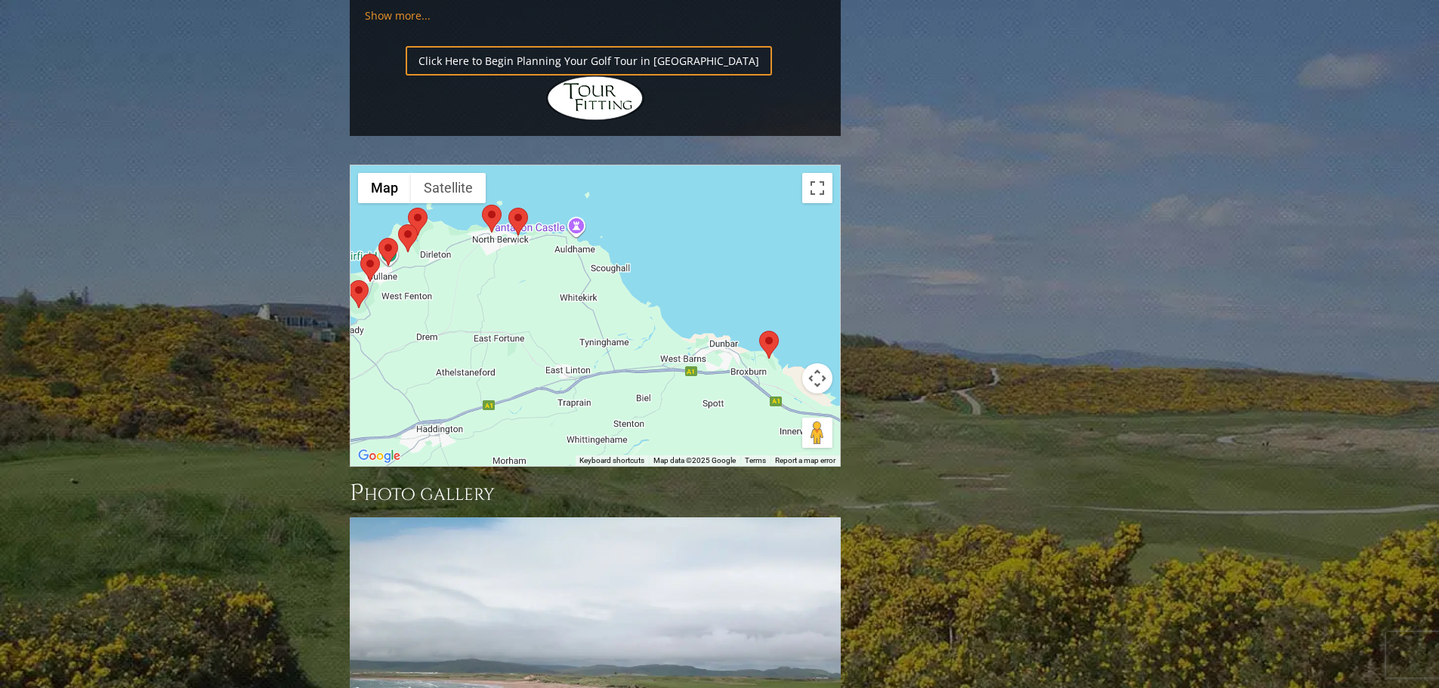
drag, startPoint x: 768, startPoint y: 295, endPoint x: 691, endPoint y: 287, distance: 76.7
click at [691, 287] on div at bounding box center [596, 315] width 490 height 301
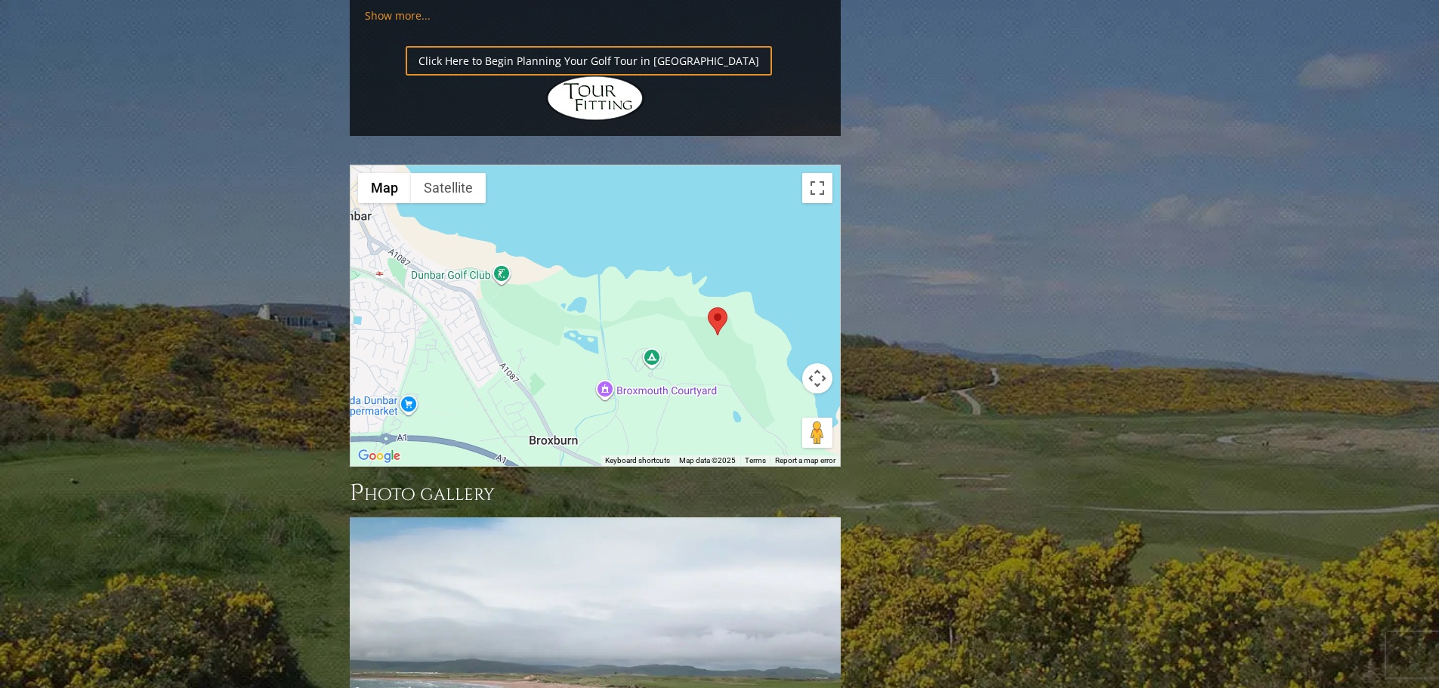
drag, startPoint x: 753, startPoint y: 155, endPoint x: 697, endPoint y: 209, distance: 76.9
click at [697, 209] on div "To navigate, press the arrow keys." at bounding box center [596, 315] width 490 height 301
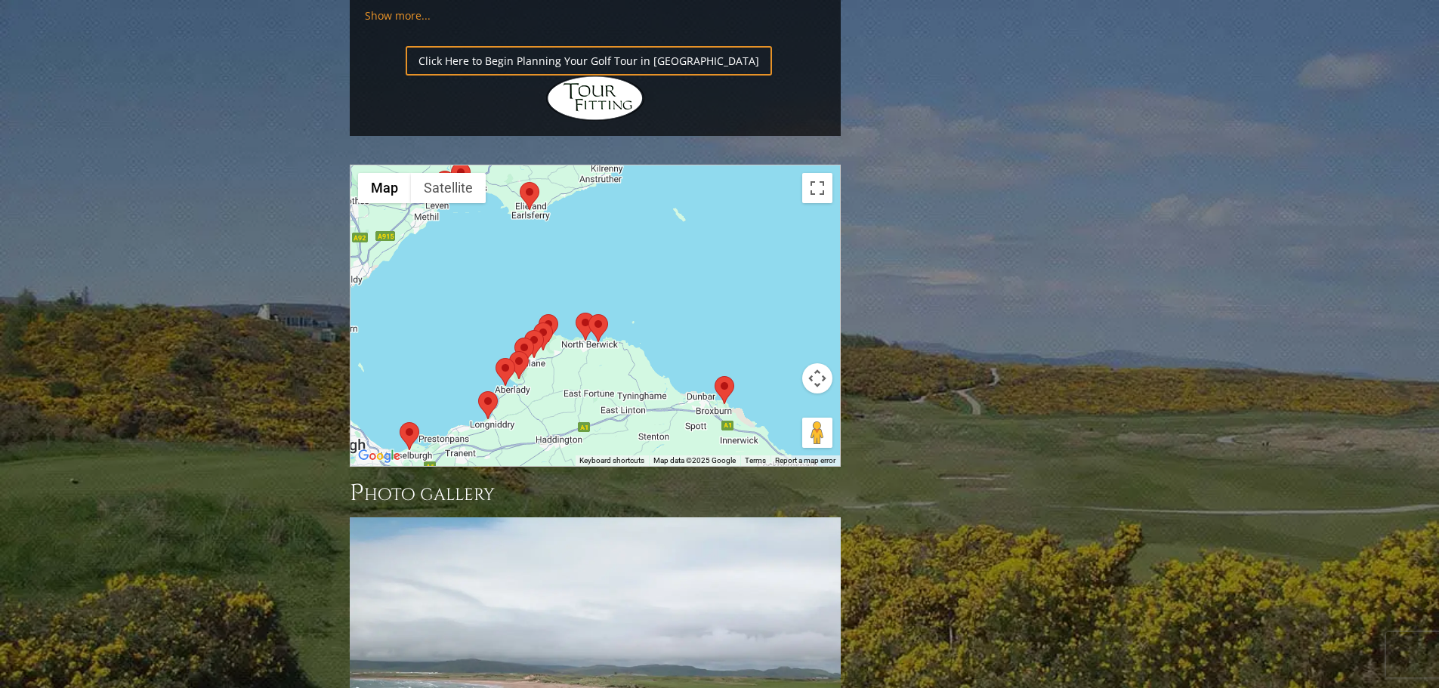
drag, startPoint x: 491, startPoint y: 168, endPoint x: 614, endPoint y: 232, distance: 137.9
click at [614, 232] on div at bounding box center [596, 315] width 490 height 301
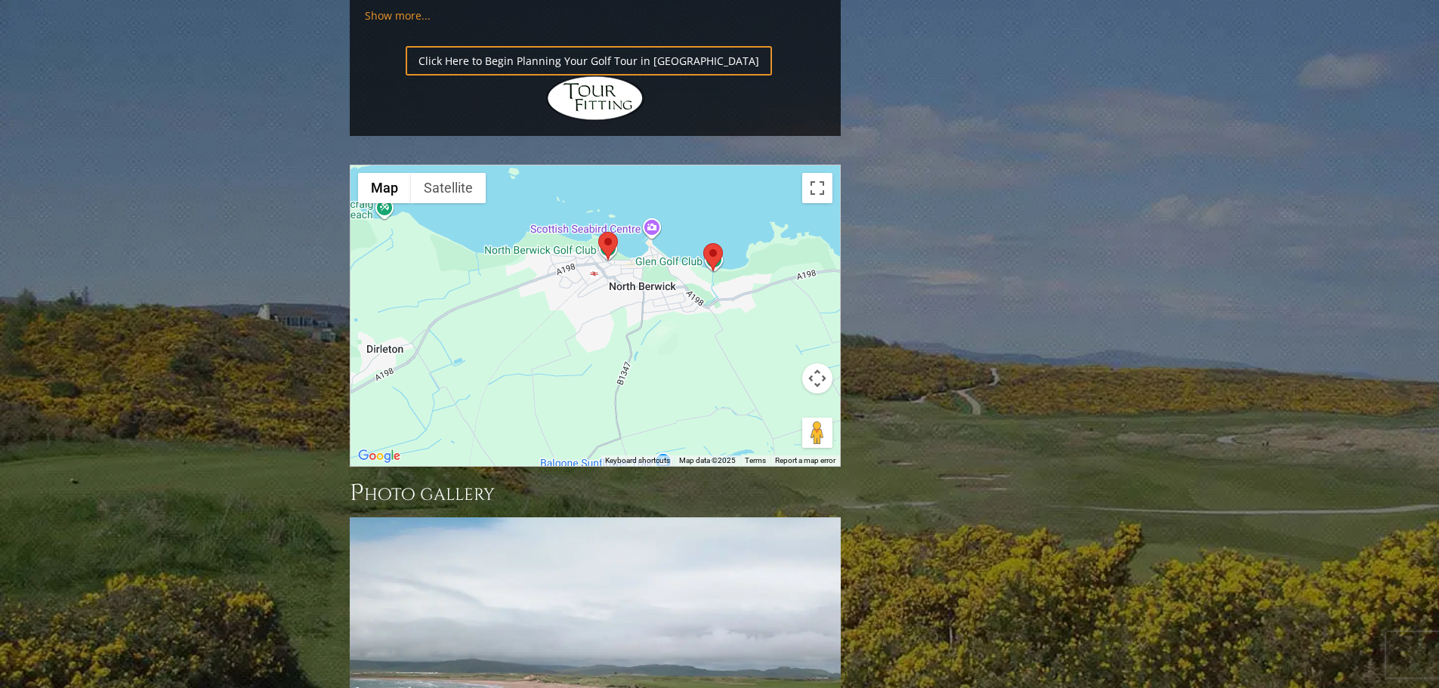
drag, startPoint x: 484, startPoint y: 204, endPoint x: 758, endPoint y: 202, distance: 273.5
click at [757, 200] on div at bounding box center [596, 315] width 490 height 301
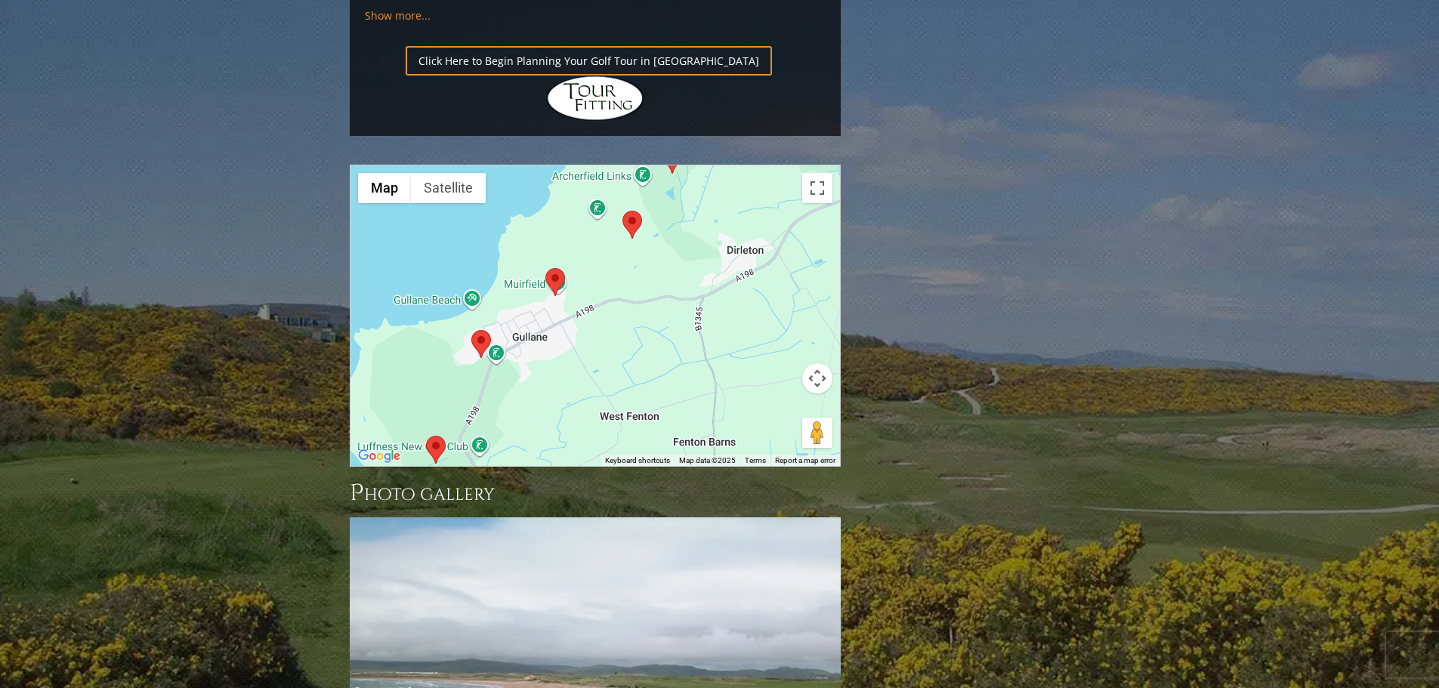
drag, startPoint x: 487, startPoint y: 169, endPoint x: 709, endPoint y: 71, distance: 242.9
click at [709, 165] on div at bounding box center [596, 315] width 490 height 301
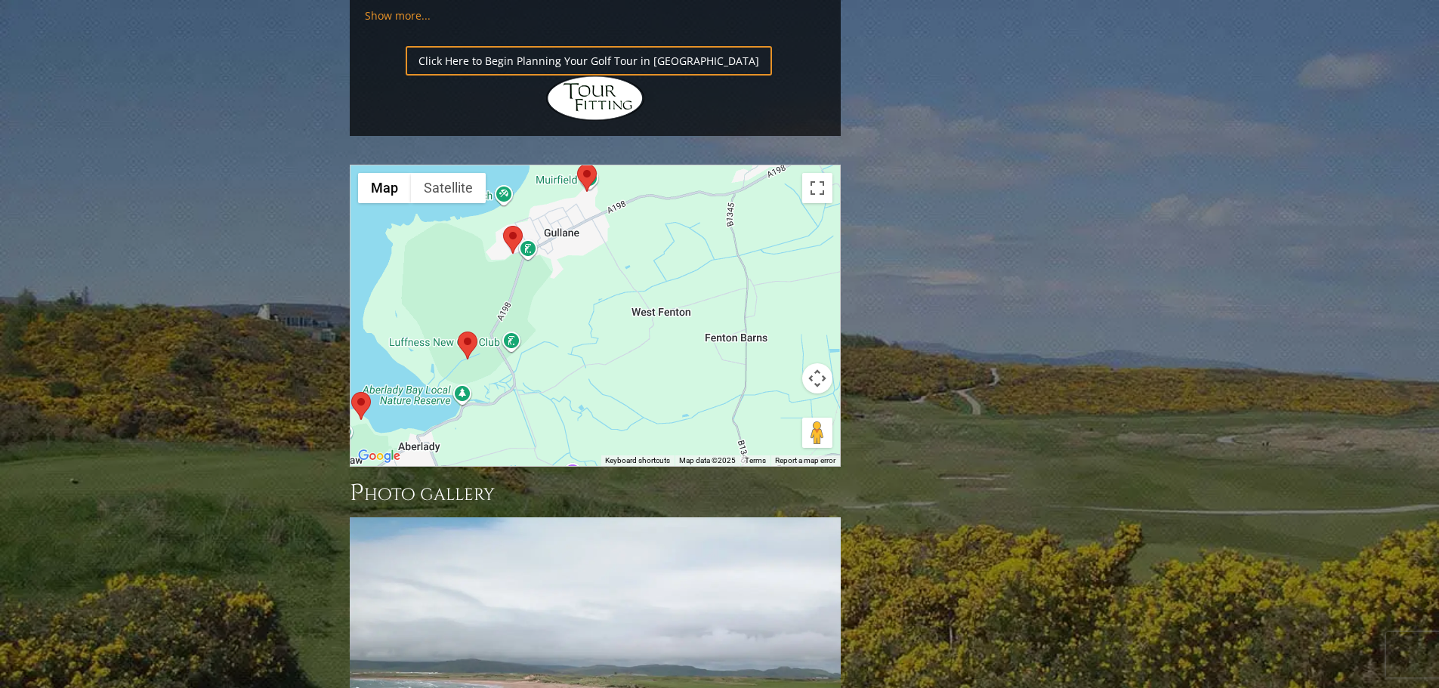
drag, startPoint x: 610, startPoint y: 277, endPoint x: 630, endPoint y: 173, distance: 105.4
click at [631, 173] on div at bounding box center [596, 315] width 490 height 301
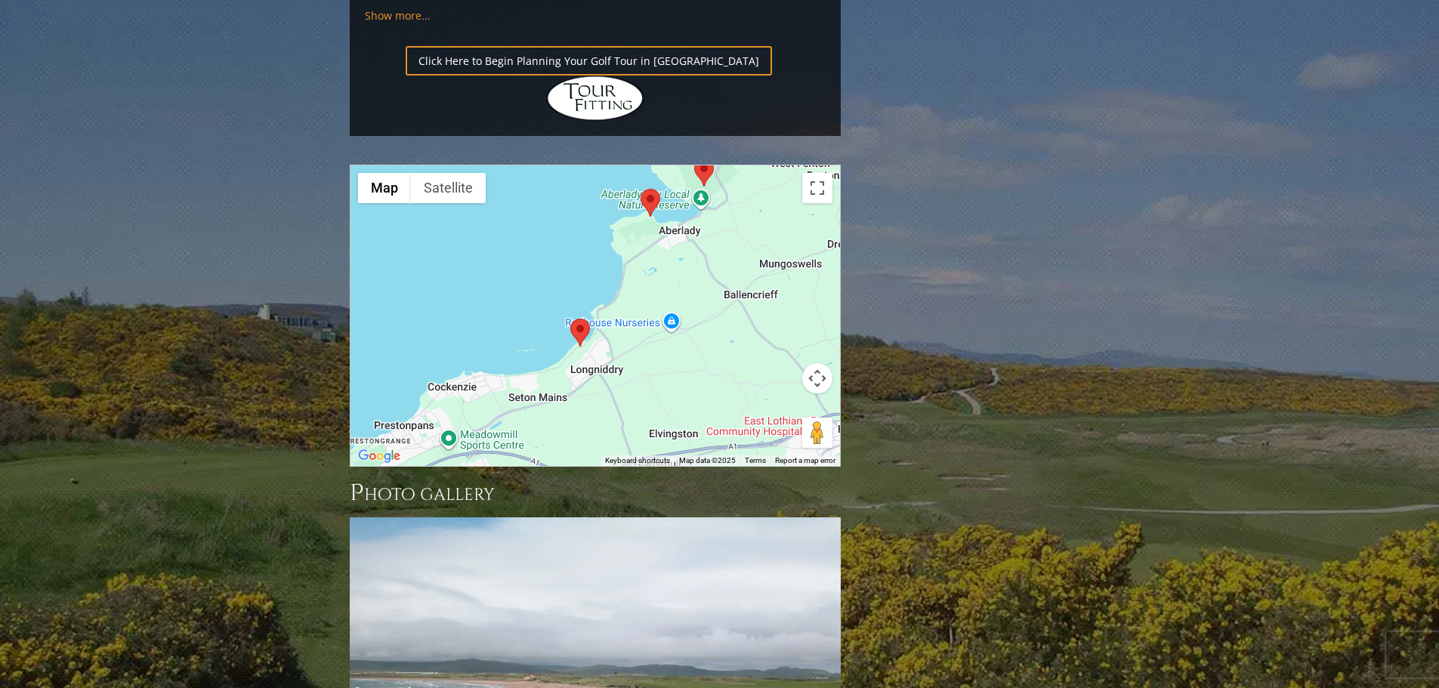
drag, startPoint x: 504, startPoint y: 242, endPoint x: 658, endPoint y: 90, distance: 216.4
click at [658, 165] on div at bounding box center [596, 315] width 490 height 301
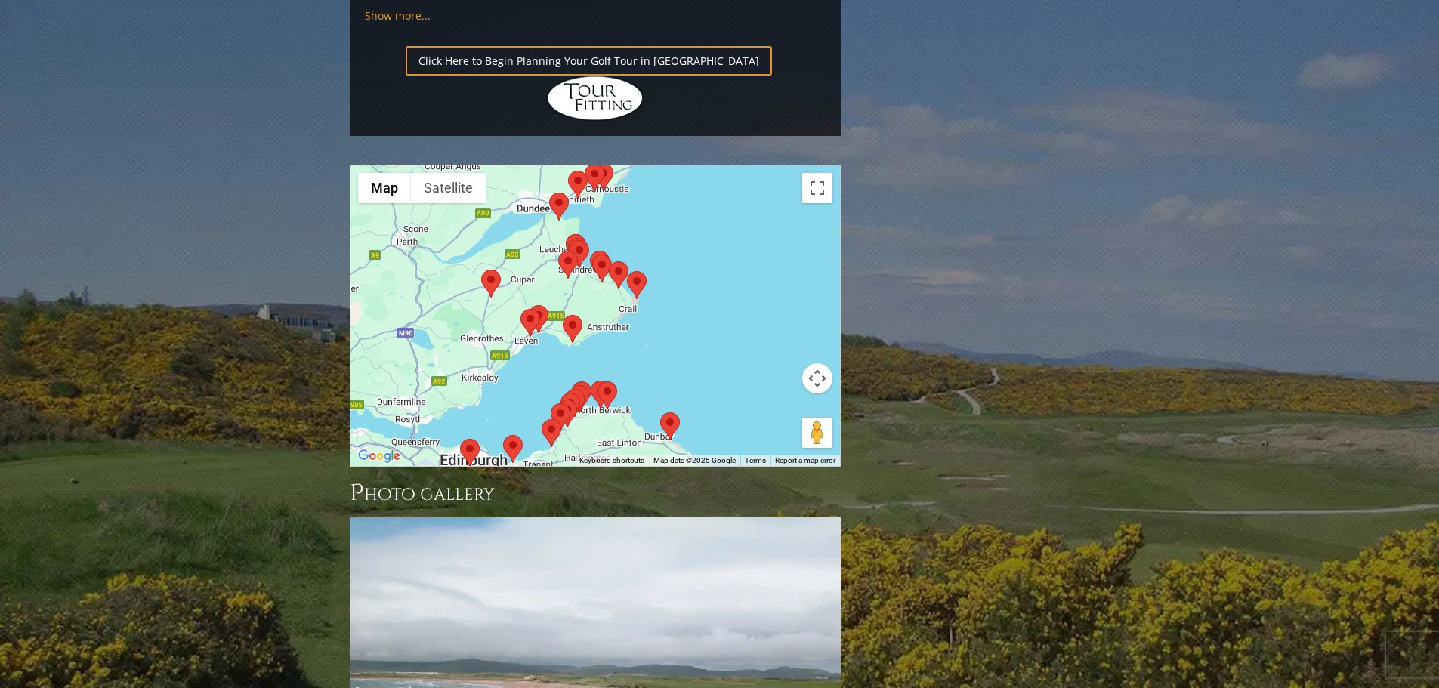
drag, startPoint x: 641, startPoint y: 130, endPoint x: 561, endPoint y: 218, distance: 118.7
click at [563, 315] on area at bounding box center [563, 315] width 0 height 0
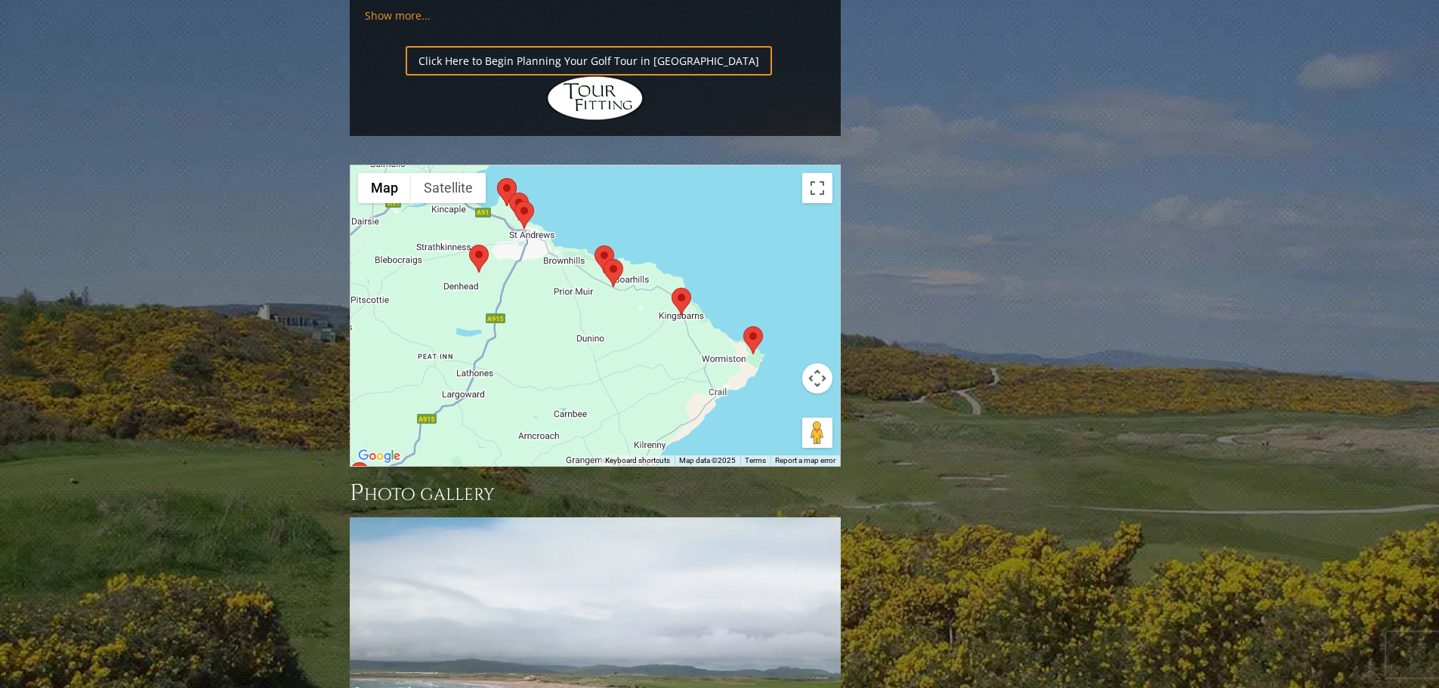
drag, startPoint x: 673, startPoint y: 163, endPoint x: 606, endPoint y: 303, distance: 155.1
click at [606, 303] on div at bounding box center [596, 315] width 490 height 301
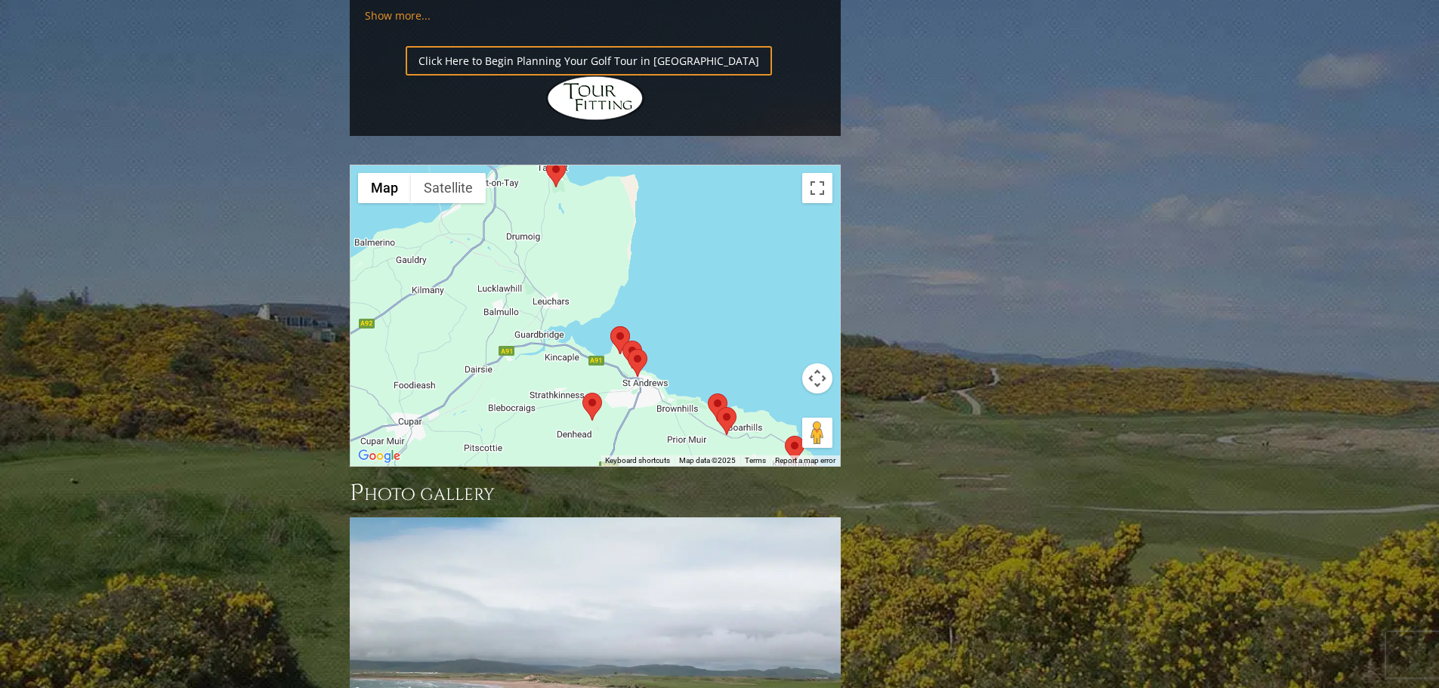
drag, startPoint x: 561, startPoint y: 187, endPoint x: 653, endPoint y: 319, distance: 160.7
click at [653, 319] on div at bounding box center [596, 315] width 490 height 301
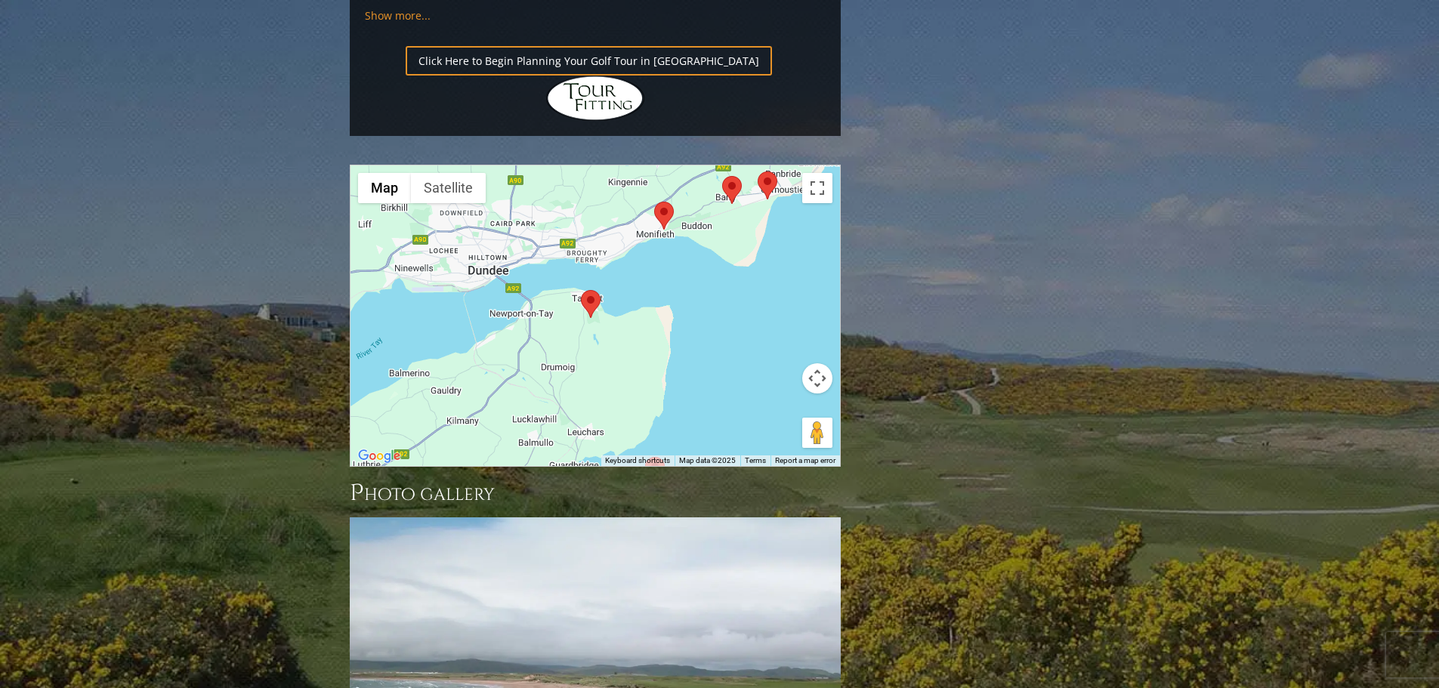
drag, startPoint x: 558, startPoint y: 123, endPoint x: 588, endPoint y: 252, distance: 132.5
click at [588, 252] on div at bounding box center [596, 315] width 490 height 301
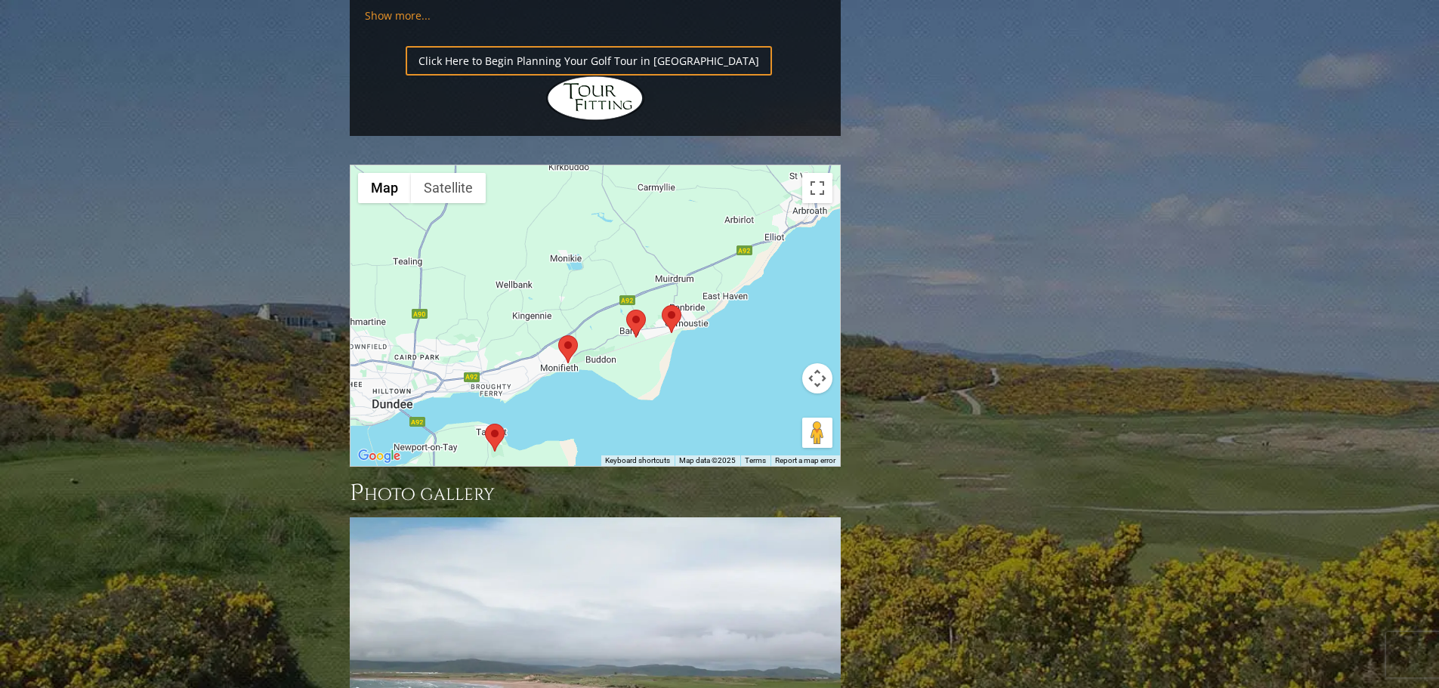
drag, startPoint x: 784, startPoint y: 152, endPoint x: 570, endPoint y: 279, distance: 249.3
click at [570, 279] on div at bounding box center [596, 315] width 490 height 301
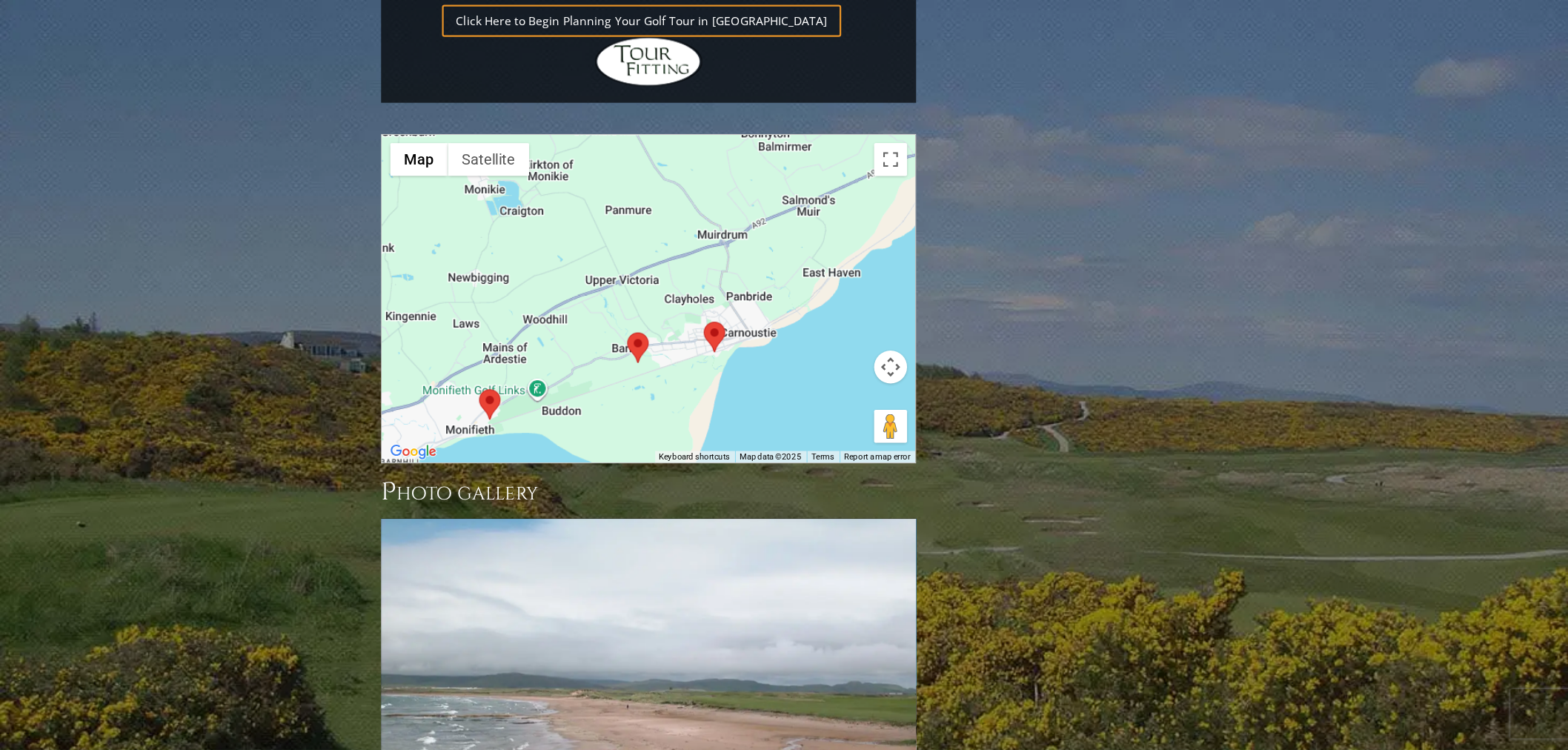
scroll to position [1777, 0]
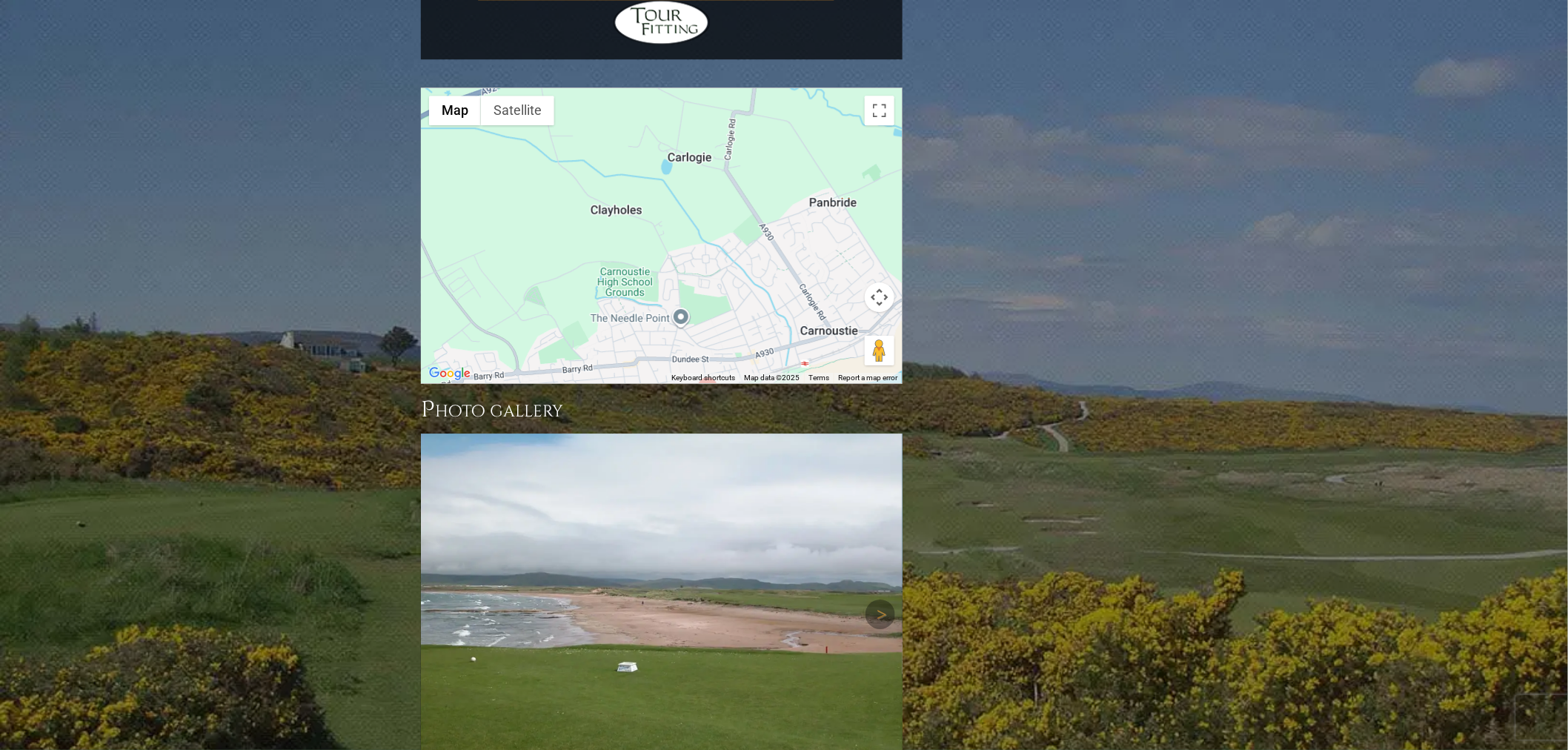
drag, startPoint x: 744, startPoint y: 107, endPoint x: 588, endPoint y: 328, distance: 270.5
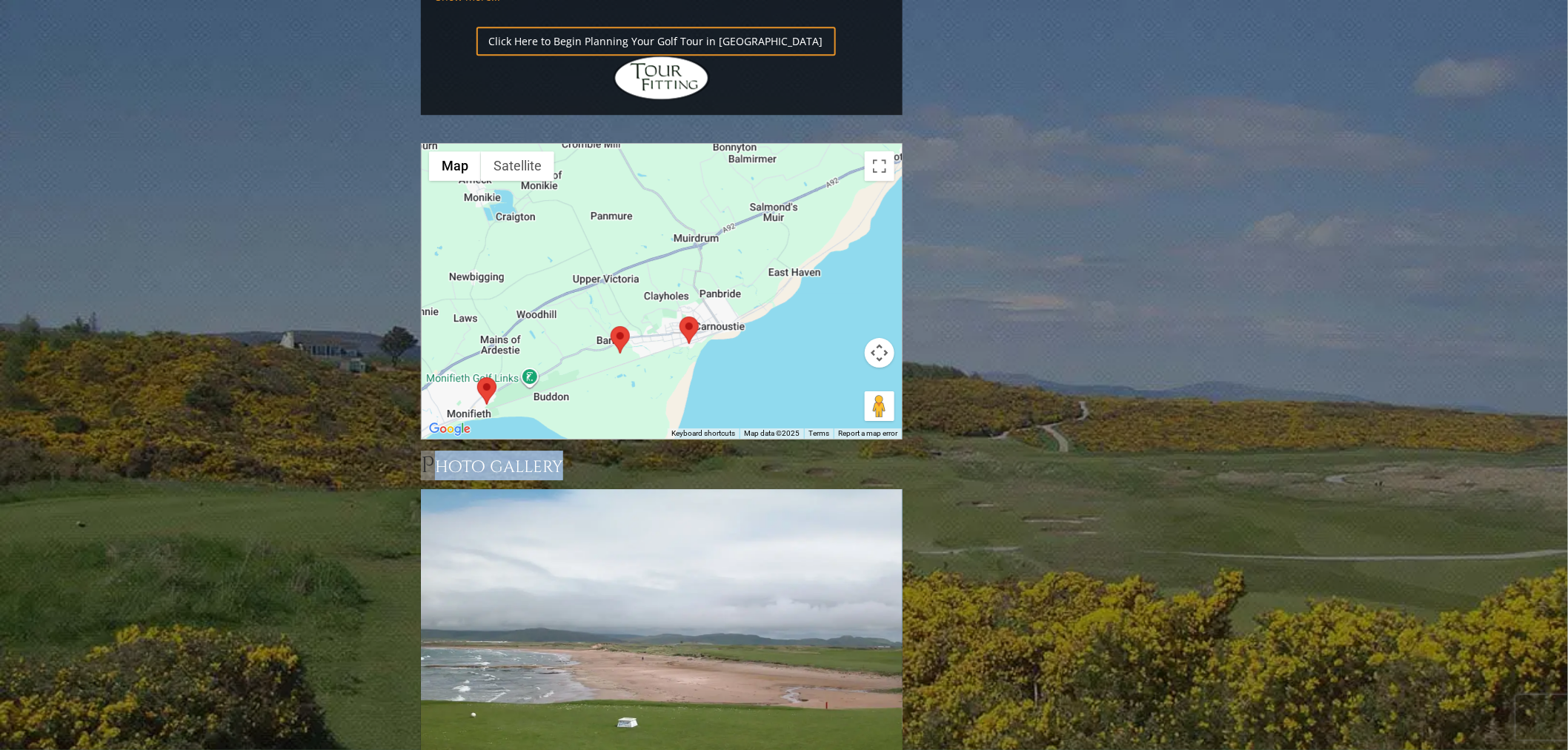
scroll to position [1530, 0]
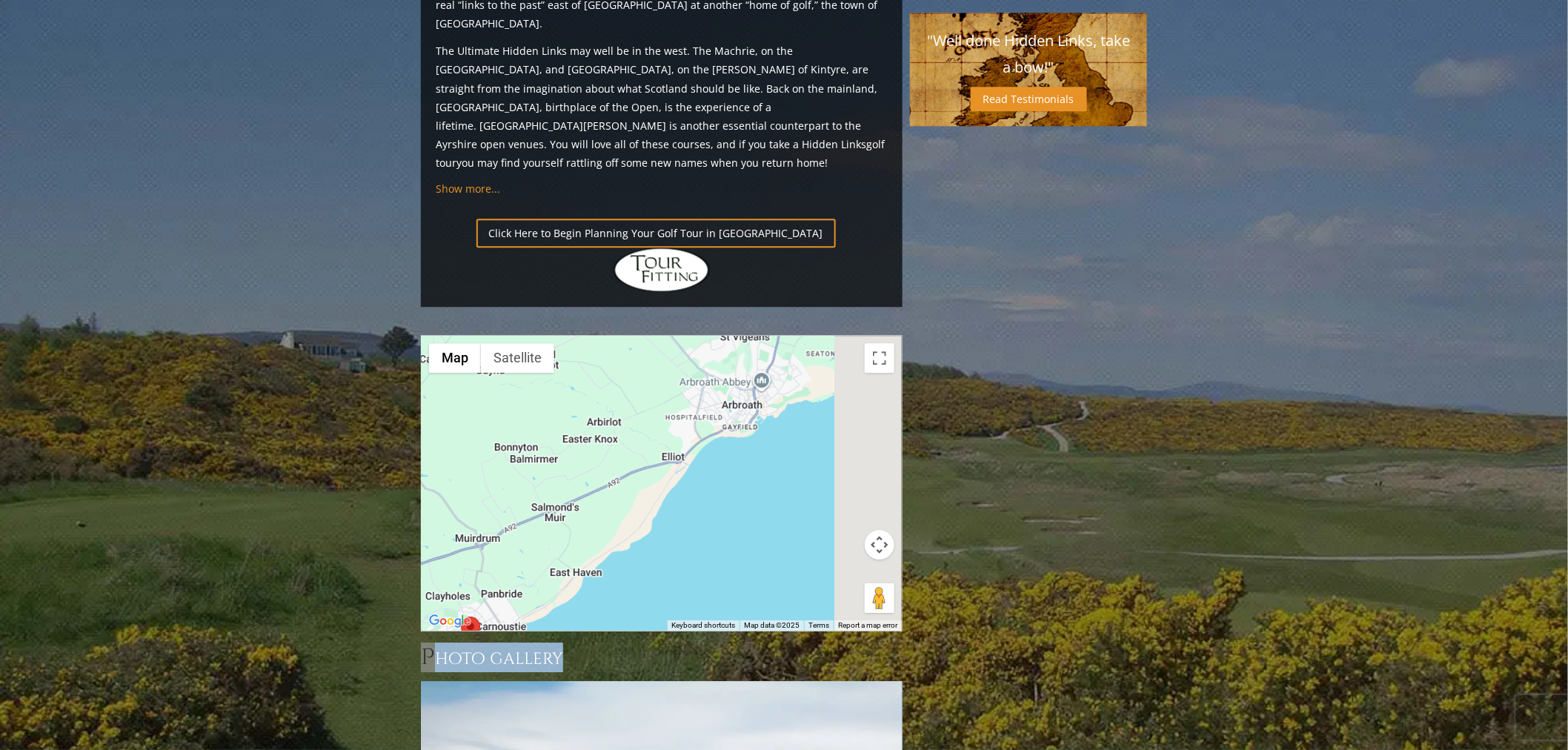
drag, startPoint x: 802, startPoint y: 307, endPoint x: 579, endPoint y: 417, distance: 248.7
click at [579, 417] on div at bounding box center [662, 482] width 481 height 295
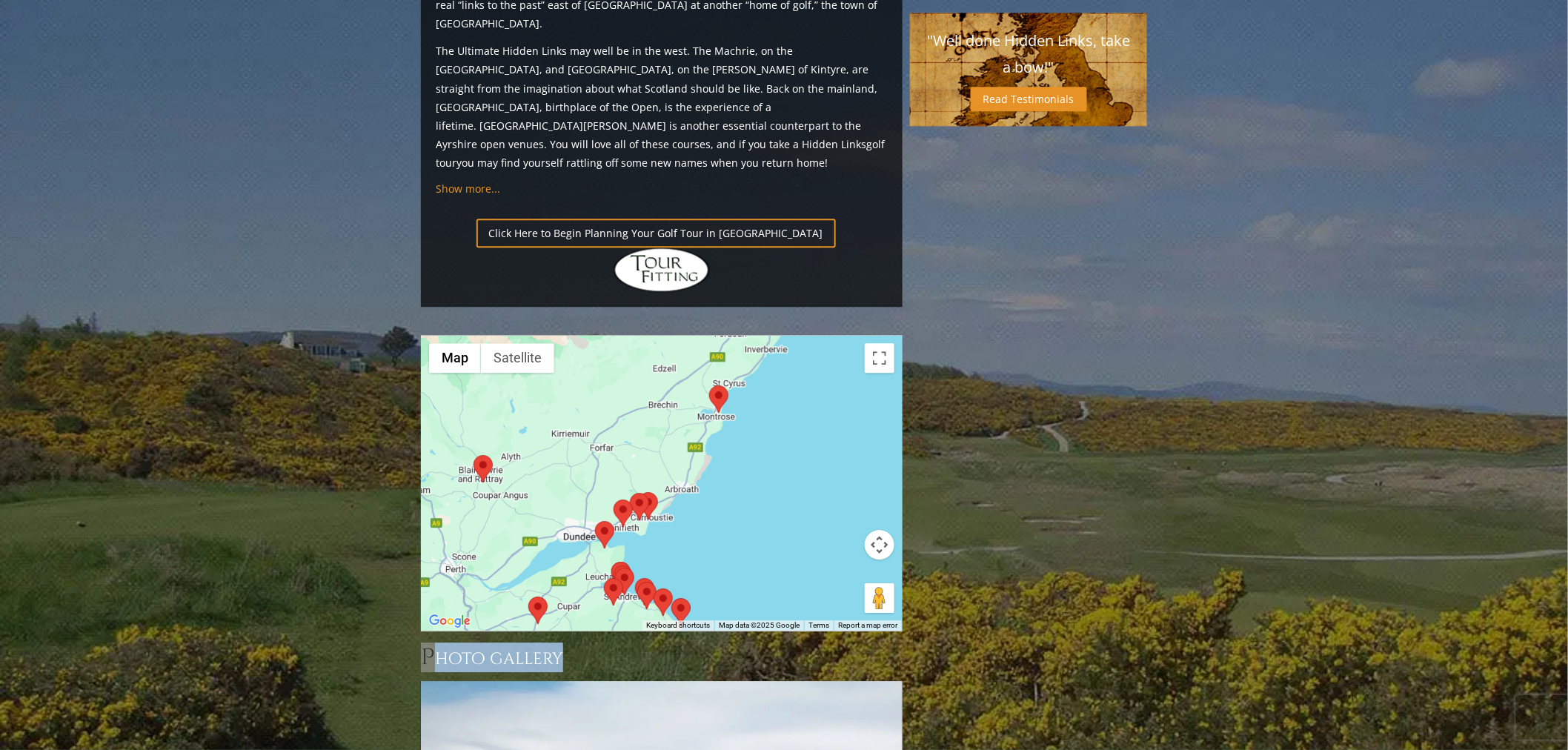
drag, startPoint x: 702, startPoint y: 295, endPoint x: 756, endPoint y: 327, distance: 62.8
click at [756, 335] on div at bounding box center [662, 482] width 481 height 295
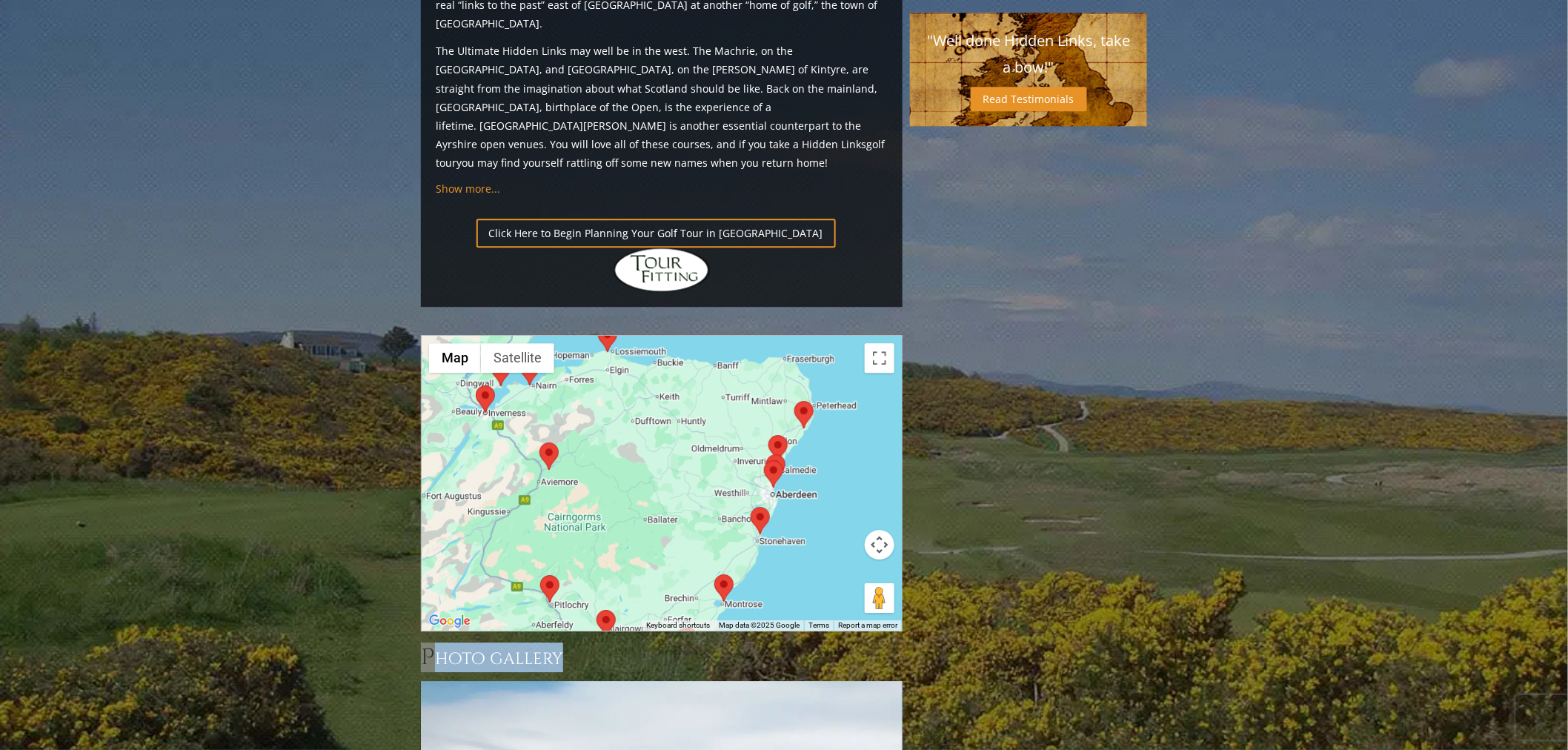
drag, startPoint x: 811, startPoint y: 292, endPoint x: 764, endPoint y: 404, distance: 121.5
click at [764, 507] on img at bounding box center [760, 521] width 20 height 27
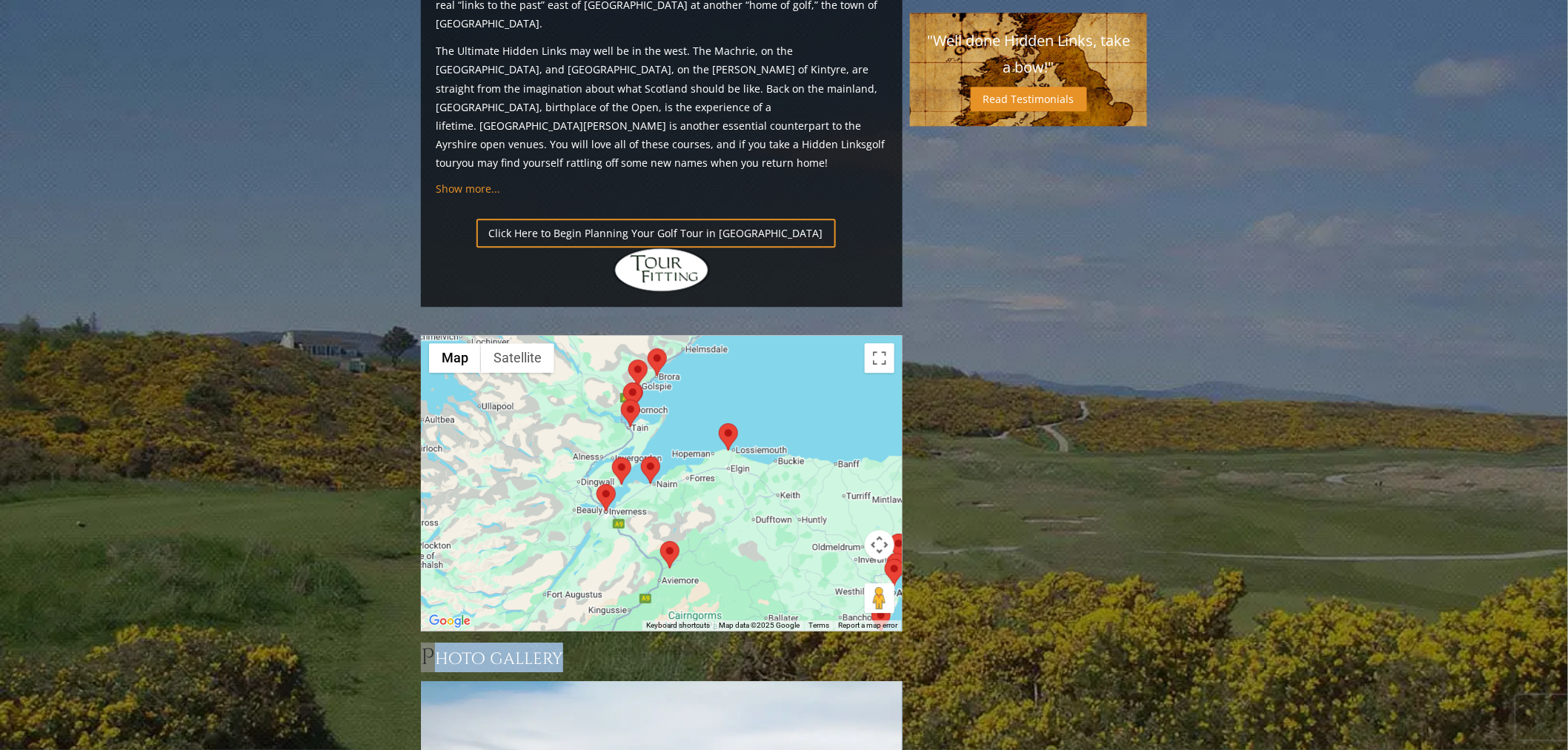
drag, startPoint x: 649, startPoint y: 297, endPoint x: 743, endPoint y: 345, distance: 105.5
click at [750, 376] on div at bounding box center [662, 482] width 481 height 295
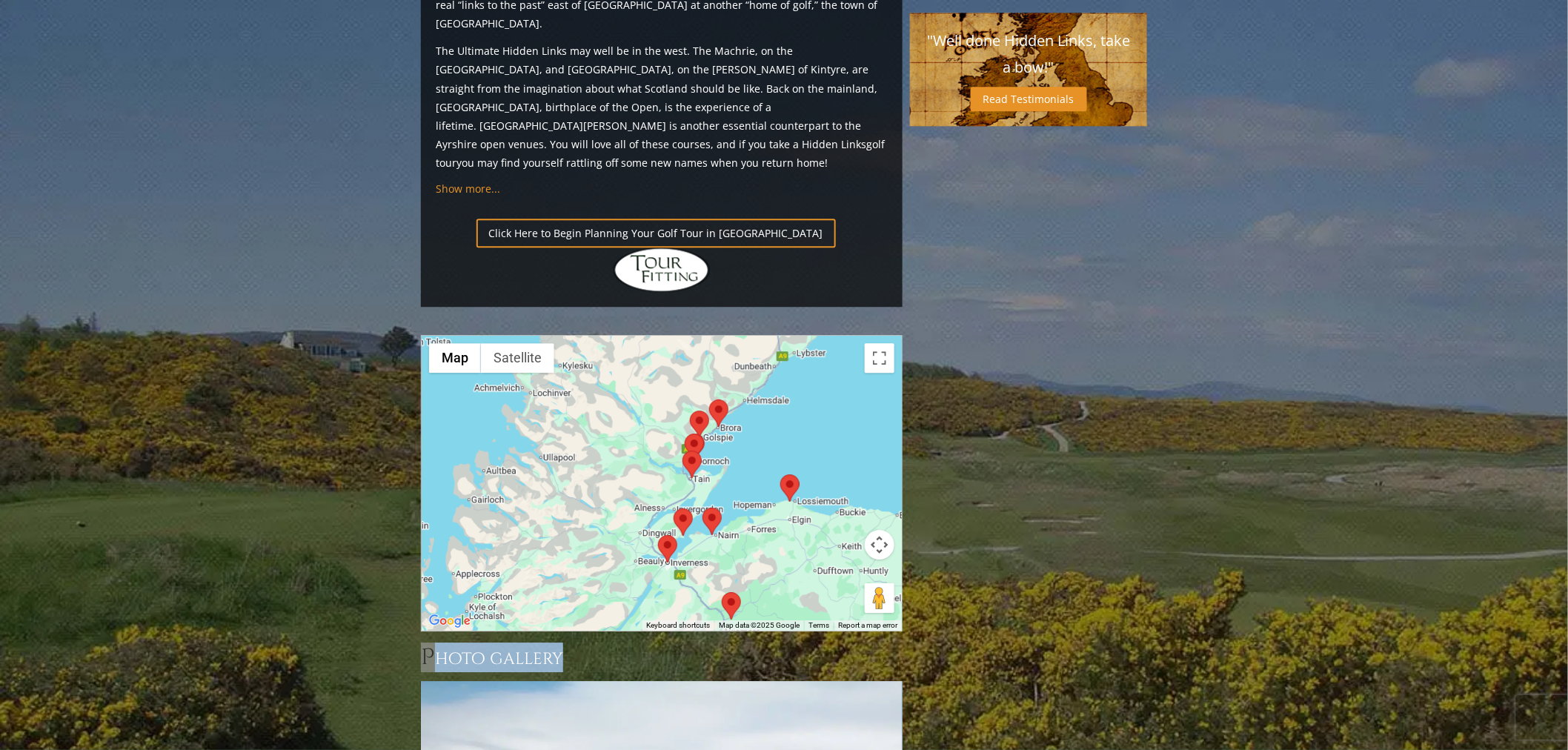
drag, startPoint x: 687, startPoint y: 386, endPoint x: 696, endPoint y: 487, distance: 101.4
click at [696, 487] on div at bounding box center [662, 482] width 481 height 295
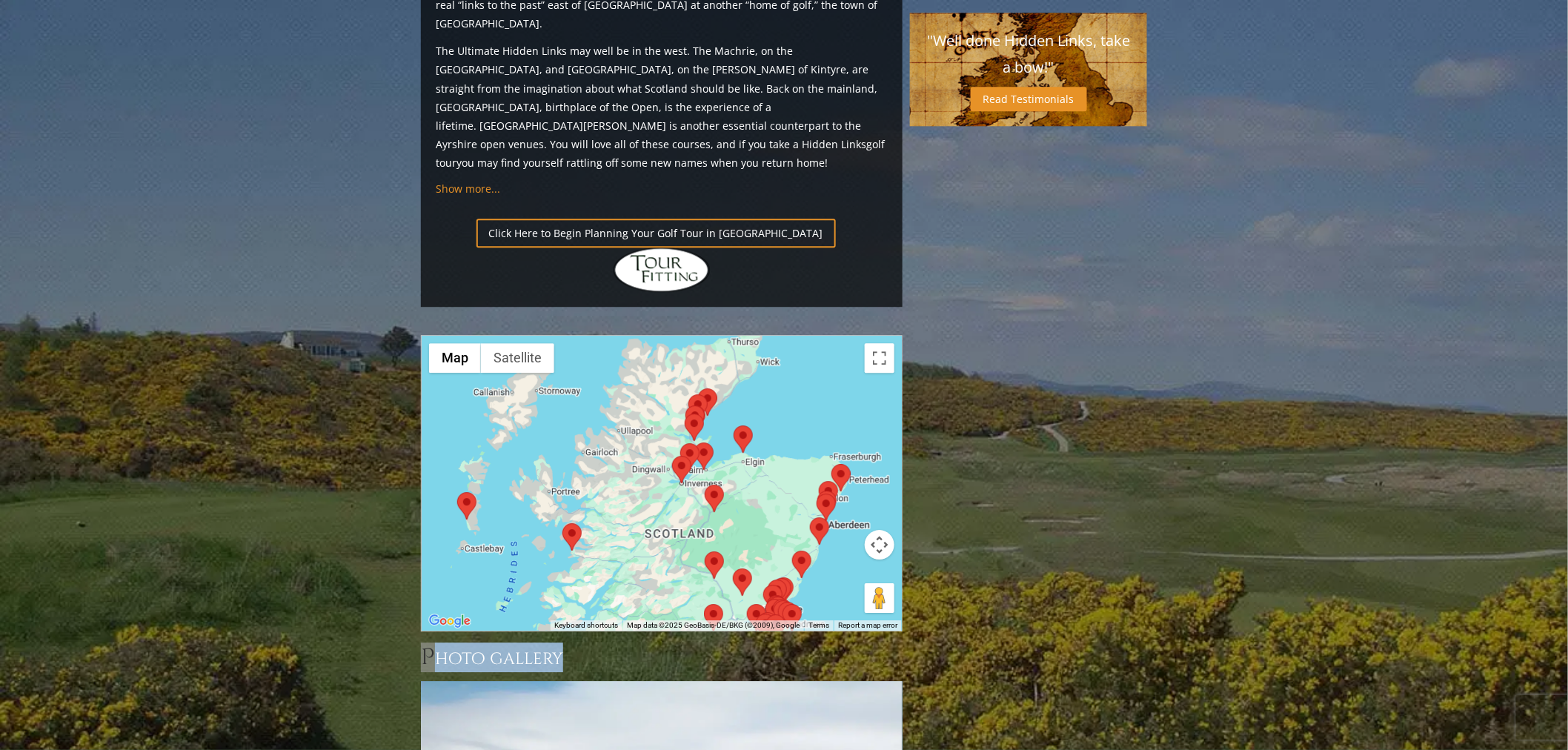
drag, startPoint x: 638, startPoint y: 300, endPoint x: 675, endPoint y: 255, distance: 58.3
click at [675, 335] on div at bounding box center [662, 482] width 481 height 295
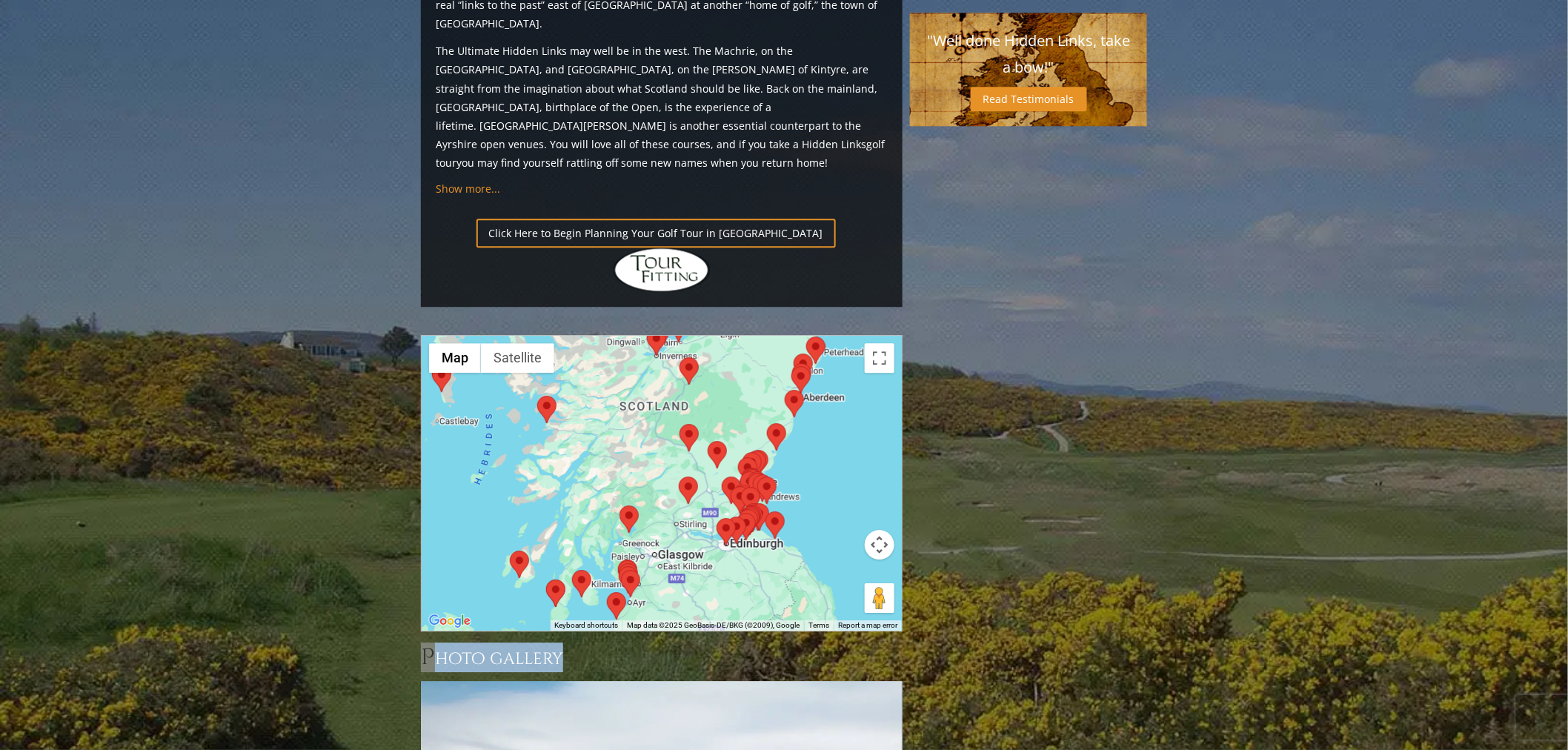
drag, startPoint x: 647, startPoint y: 417, endPoint x: 624, endPoint y: 284, distance: 135.0
click at [624, 335] on div at bounding box center [662, 482] width 481 height 295
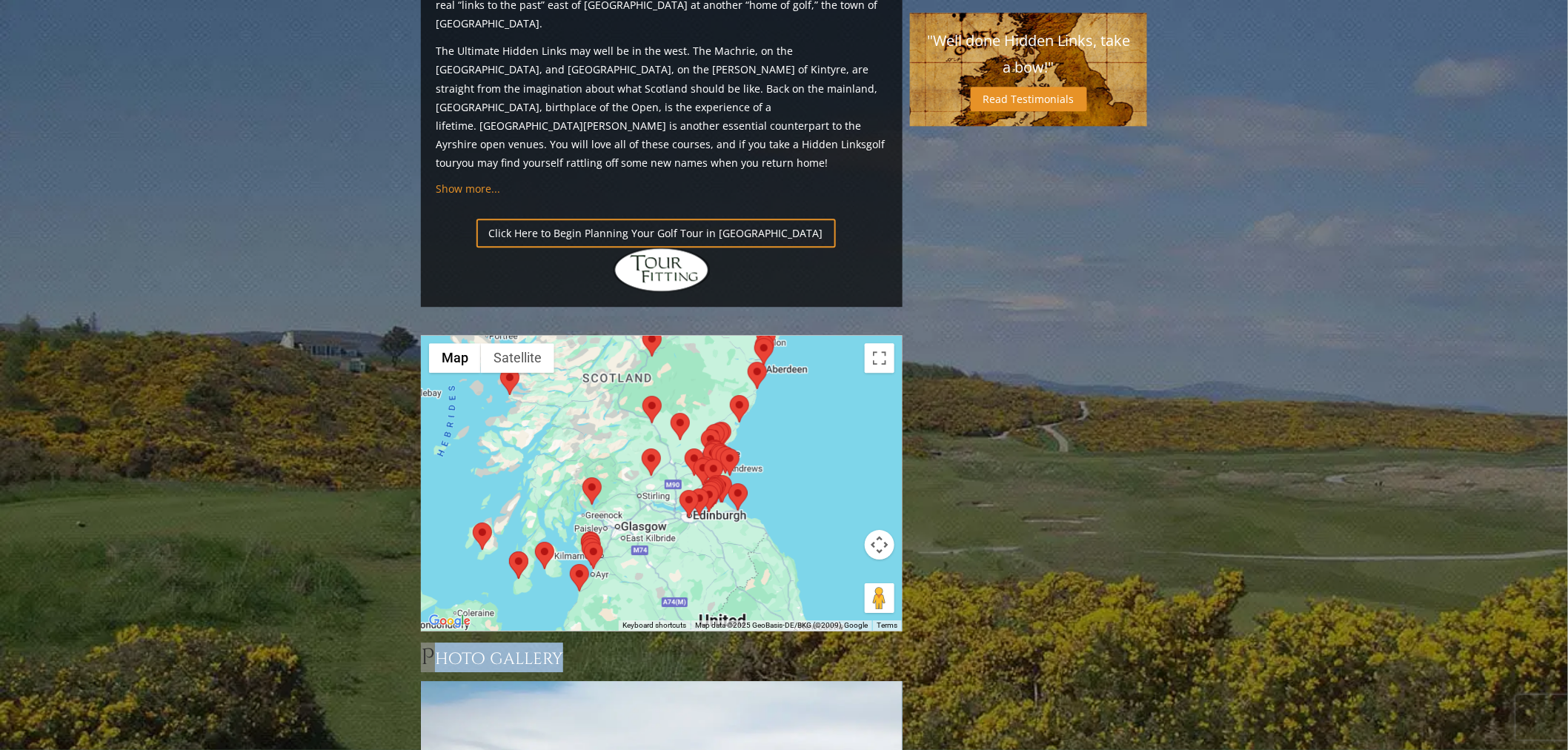
drag, startPoint x: 731, startPoint y: 441, endPoint x: 692, endPoint y: 421, distance: 43.8
click at [692, 421] on div at bounding box center [662, 482] width 481 height 295
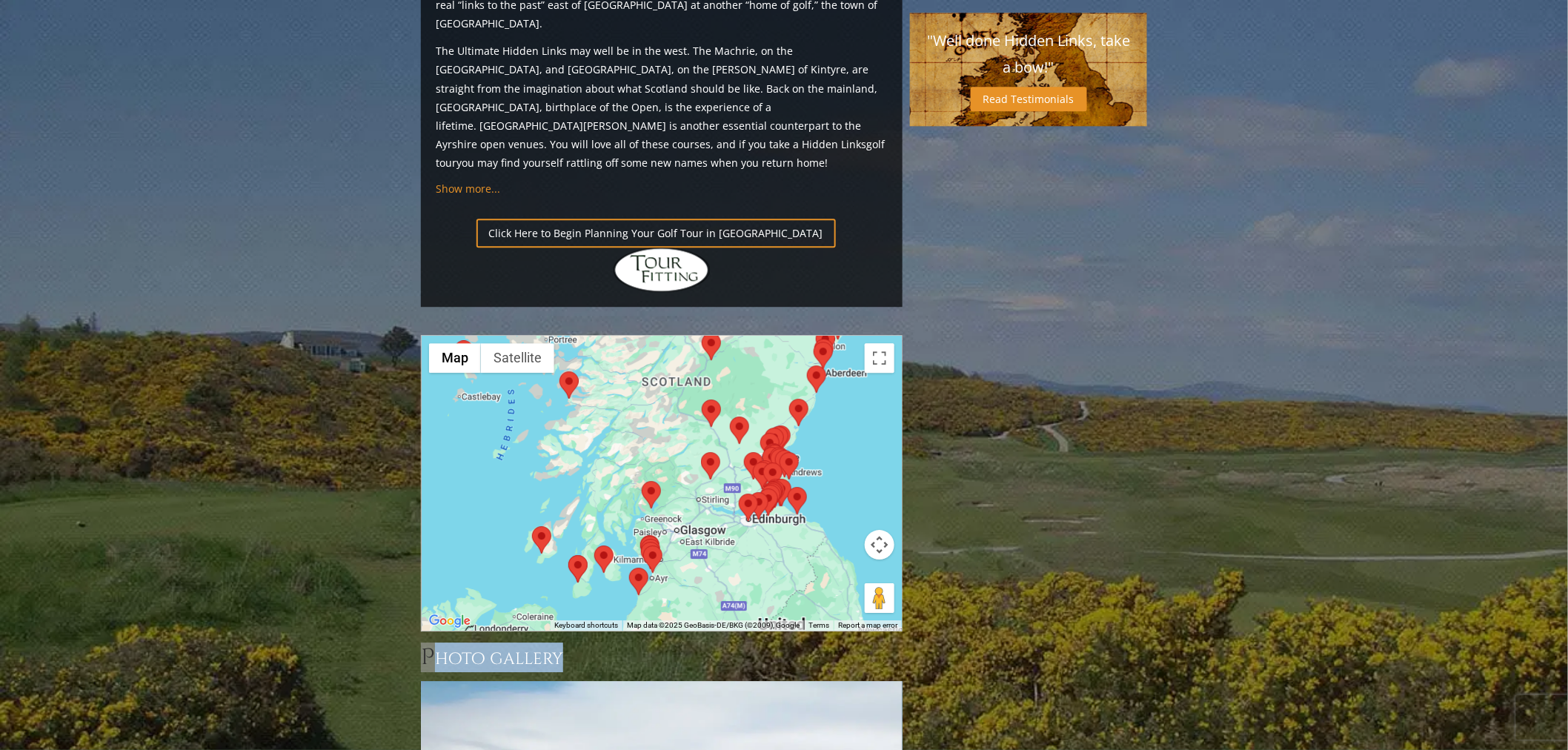
drag, startPoint x: 741, startPoint y: 447, endPoint x: 808, endPoint y: 442, distance: 67.2
click at [811, 447] on div at bounding box center [662, 482] width 481 height 295
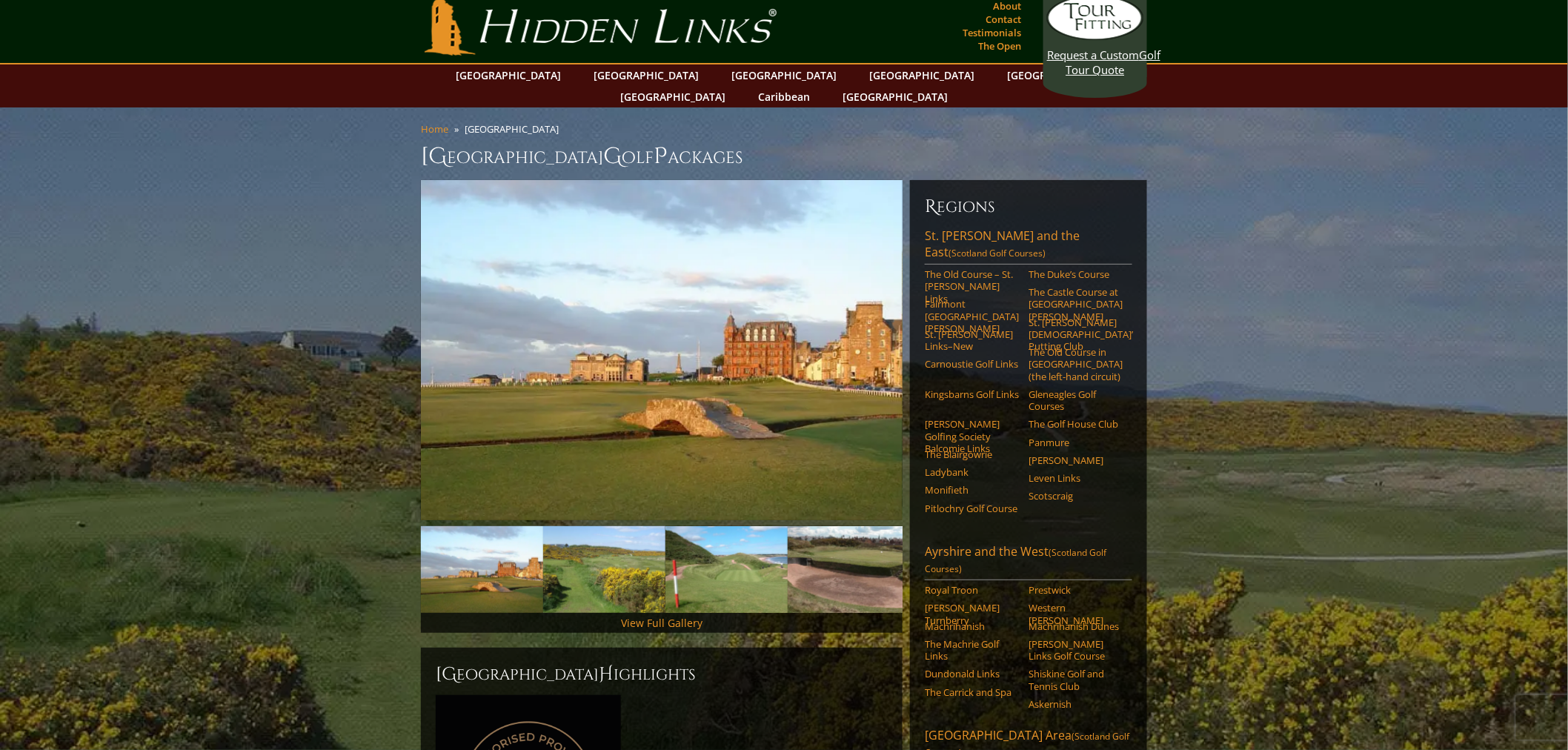
scroll to position [0, 0]
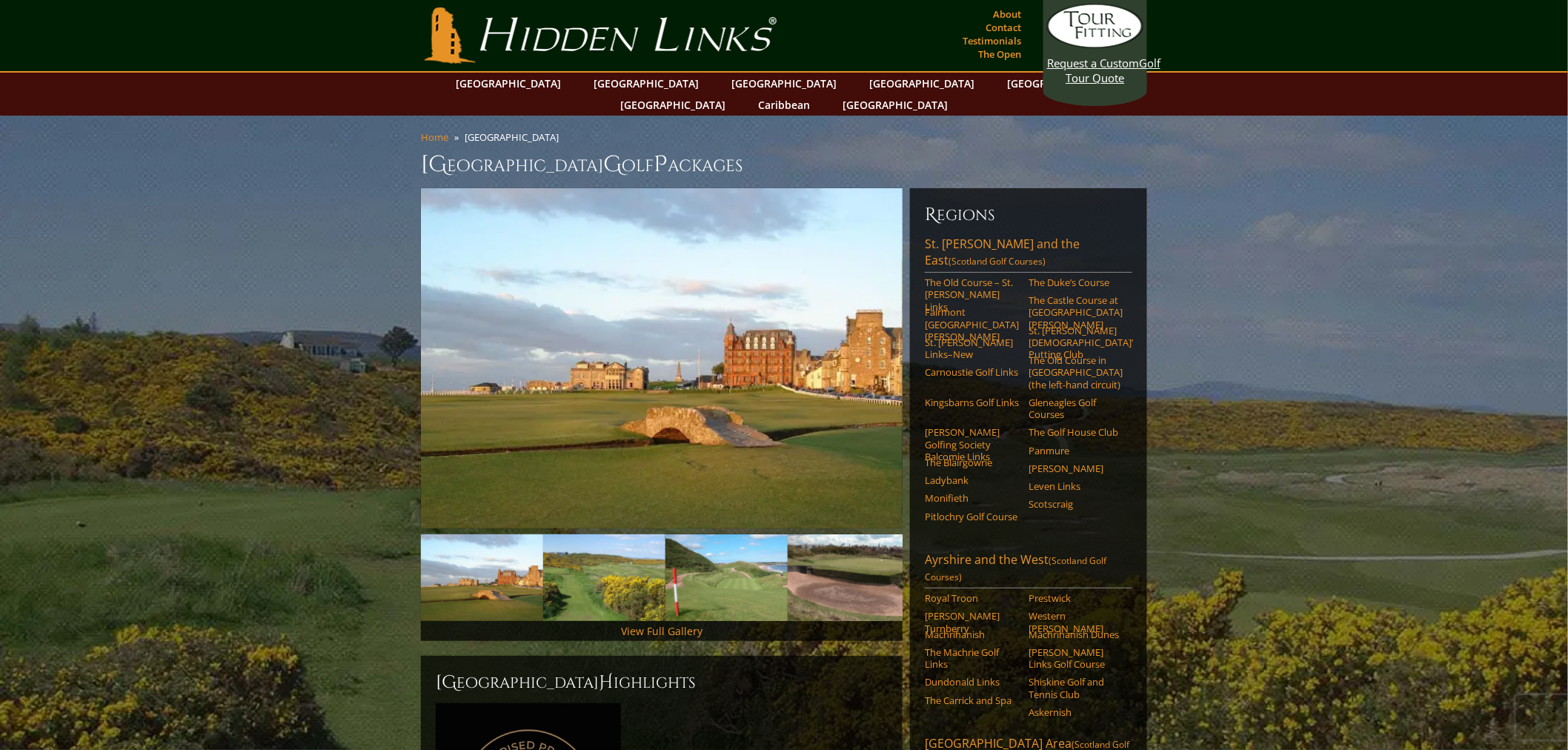
click at [724, 79] on link "[GEOGRAPHIC_DATA]" at bounding box center [784, 83] width 120 height 22
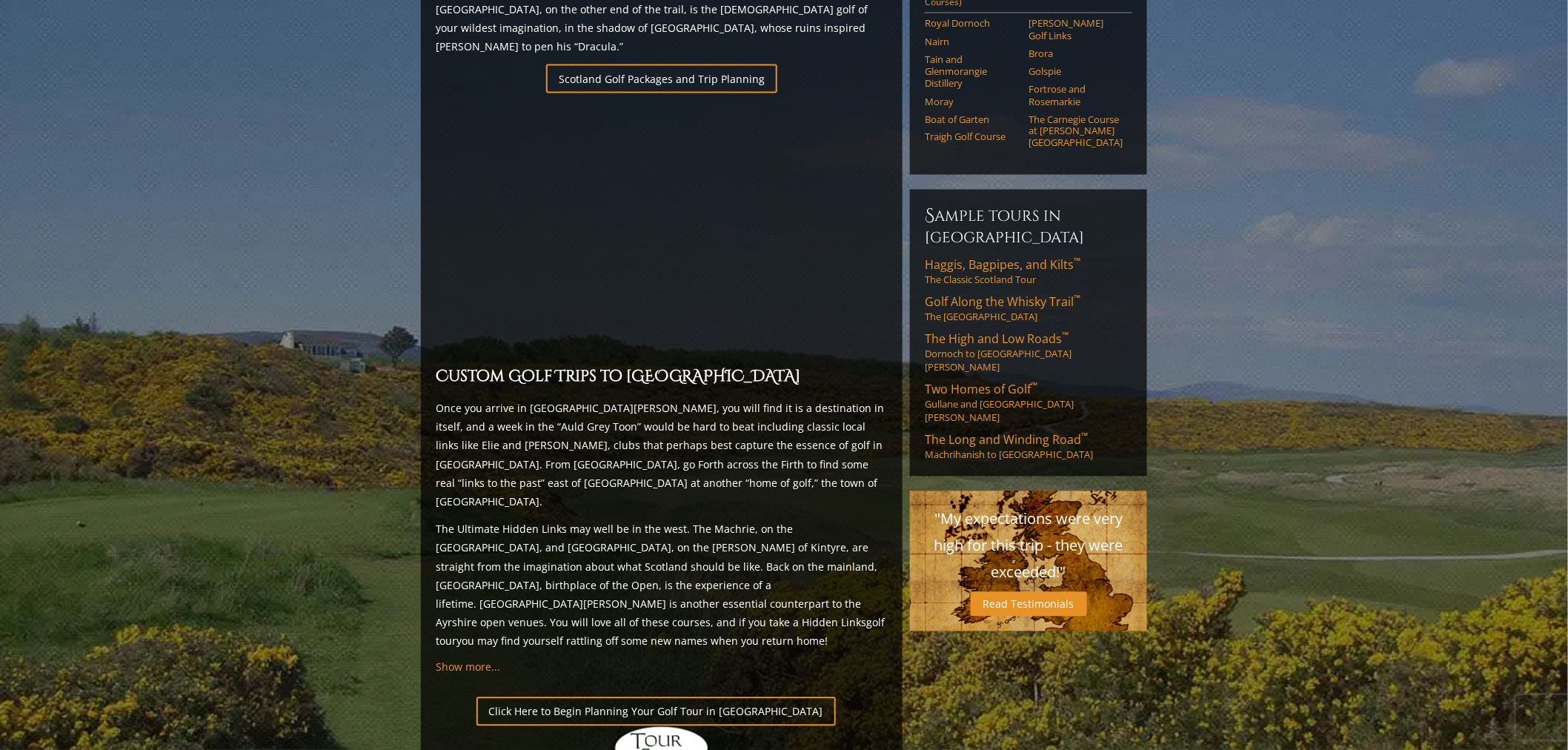
scroll to position [1070, 0]
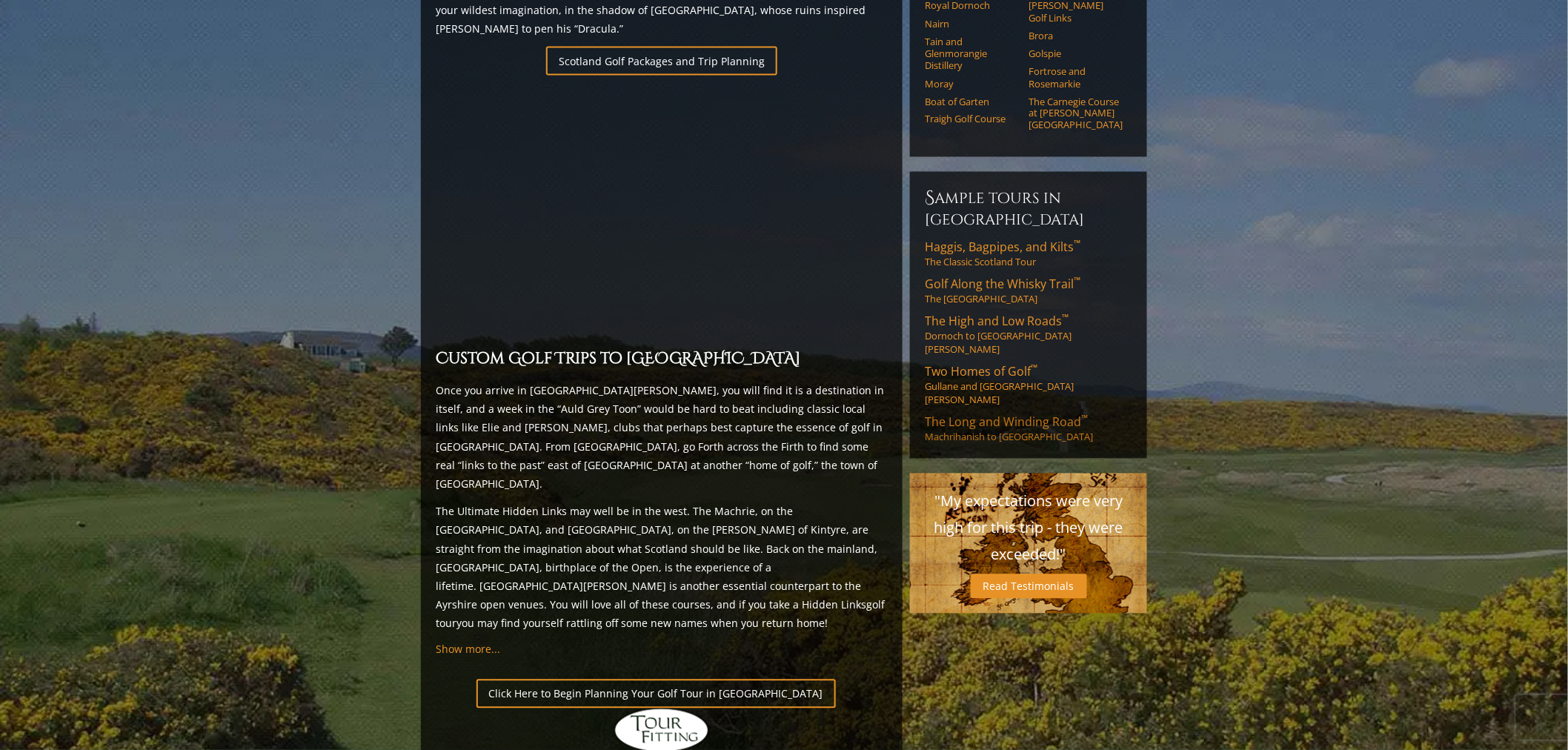
drag, startPoint x: 997, startPoint y: 329, endPoint x: 1026, endPoint y: 330, distance: 29.0
click at [997, 414] on span "The Long and Winding Road ™" at bounding box center [1006, 422] width 163 height 17
